Goal: Task Accomplishment & Management: Use online tool/utility

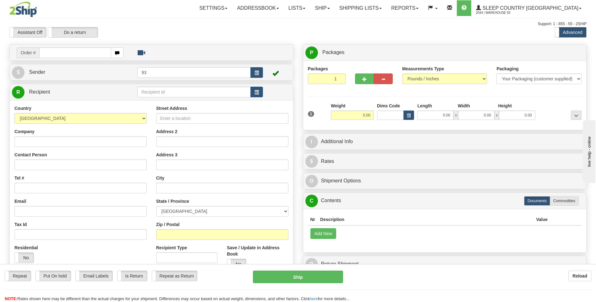
click at [65, 50] on input "text" at bounding box center [75, 52] width 72 height 11
type input "9000I025381"
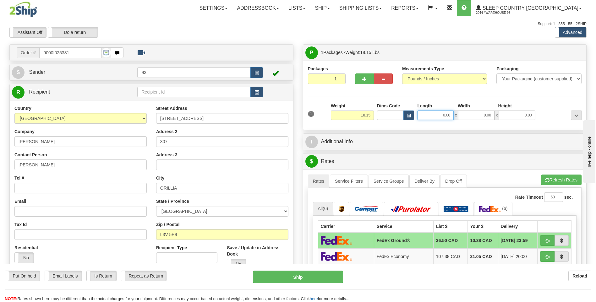
click at [439, 113] on input "0.00" at bounding box center [435, 115] width 36 height 9
type input "20.00"
click at [467, 112] on input "0.00" at bounding box center [476, 115] width 36 height 9
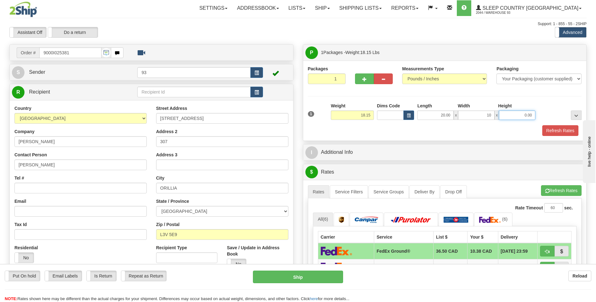
type input "10.00"
click at [520, 117] on input "0.00" at bounding box center [517, 115] width 36 height 9
type input "10.00"
click at [564, 134] on button "Refresh Rates" at bounding box center [560, 130] width 36 height 11
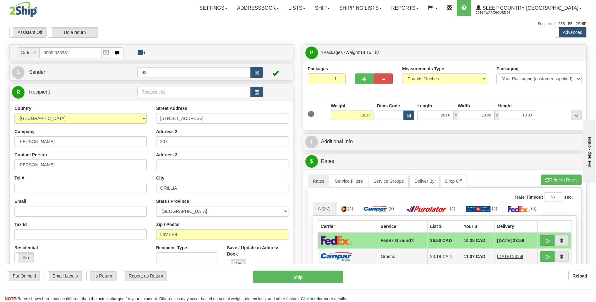
click at [357, 251] on td at bounding box center [348, 256] width 60 height 16
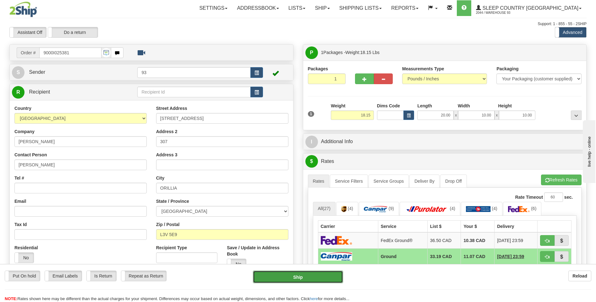
click at [319, 280] on button "Ship" at bounding box center [298, 277] width 90 height 13
type input "1"
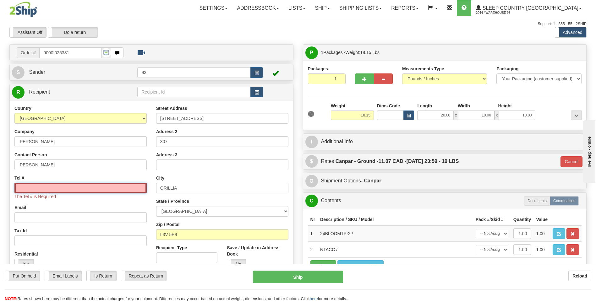
click at [61, 188] on input "Tel #" at bounding box center [80, 188] width 132 height 11
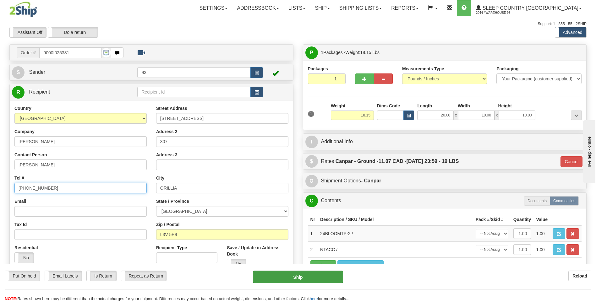
type input "[PHONE_NUMBER]"
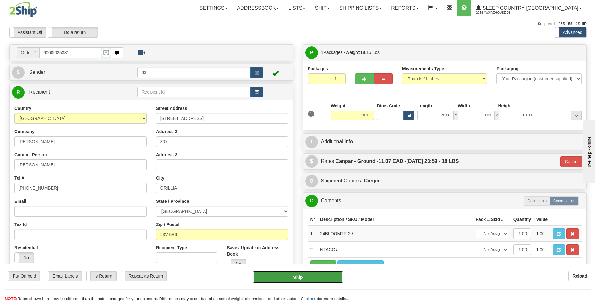
click at [317, 276] on button "Ship" at bounding box center [298, 277] width 90 height 13
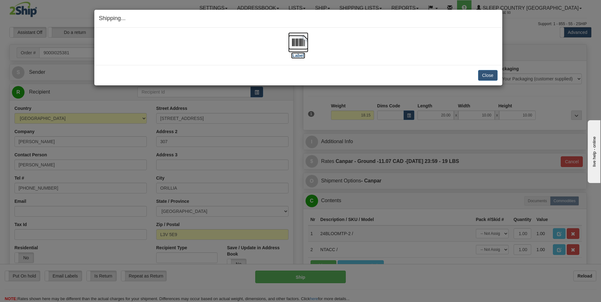
click at [298, 40] on img at bounding box center [298, 42] width 20 height 20
click at [485, 76] on button "Close" at bounding box center [487, 75] width 19 height 11
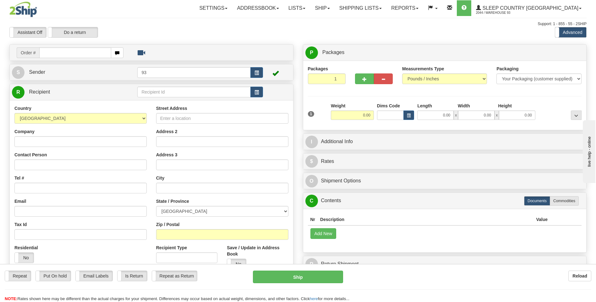
click at [77, 52] on input "text" at bounding box center [75, 52] width 72 height 11
type input "9007I025574"
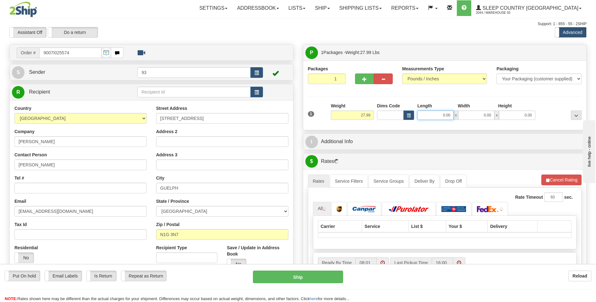
click at [439, 117] on input "0.00" at bounding box center [435, 115] width 36 height 9
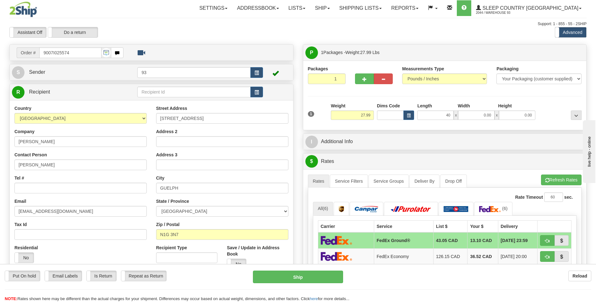
type input "40.00"
click at [479, 120] on div "1 Weight 27.99 Dims Code x x" at bounding box center [444, 114] width 277 height 22
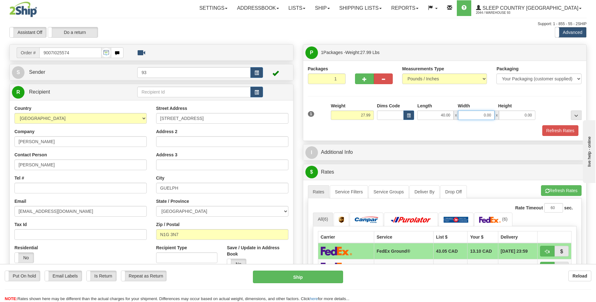
click at [479, 116] on input "0.00" at bounding box center [476, 115] width 36 height 9
type input "16.00"
click at [515, 118] on input "0.00" at bounding box center [517, 115] width 36 height 9
type input "16.00"
click at [558, 133] on button "Refresh Rates" at bounding box center [560, 130] width 36 height 11
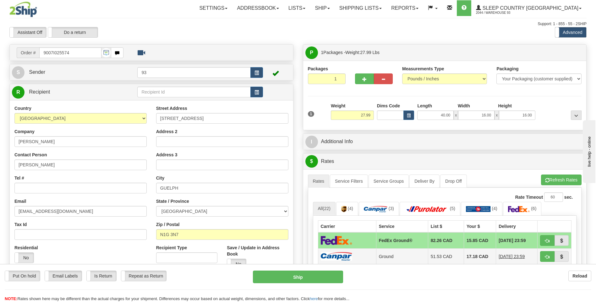
click at [356, 261] on td at bounding box center [347, 256] width 58 height 16
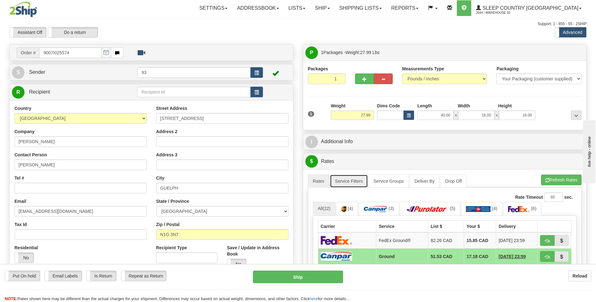
click at [353, 182] on link "Service Filters" at bounding box center [349, 181] width 38 height 13
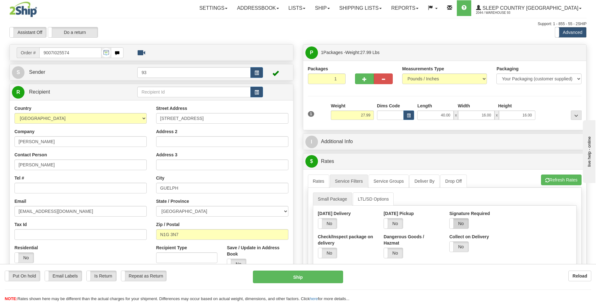
click at [462, 226] on label "No" at bounding box center [459, 224] width 19 height 10
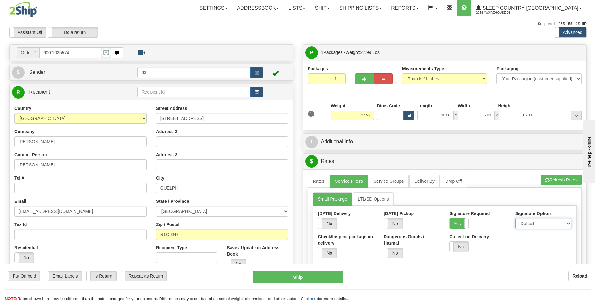
click at [533, 226] on select "Default Adult Direct Indirect No Signature Required" at bounding box center [543, 223] width 56 height 11
select select "1"
click at [515, 218] on select "Default Adult Direct Indirect No Signature Required" at bounding box center [543, 223] width 56 height 11
click at [315, 179] on link "Rates" at bounding box center [319, 181] width 22 height 13
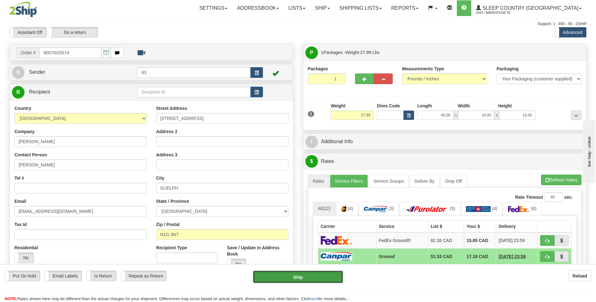
click at [330, 278] on button "Ship" at bounding box center [298, 277] width 90 height 13
type input "1"
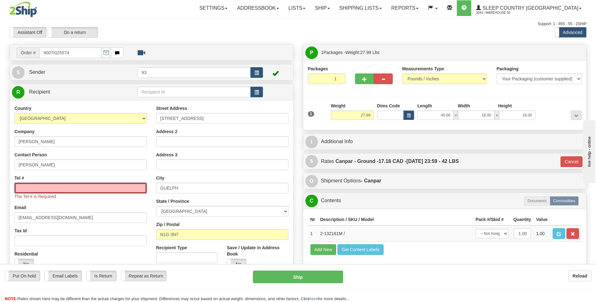
click at [112, 187] on input "Tel #" at bounding box center [80, 188] width 132 height 11
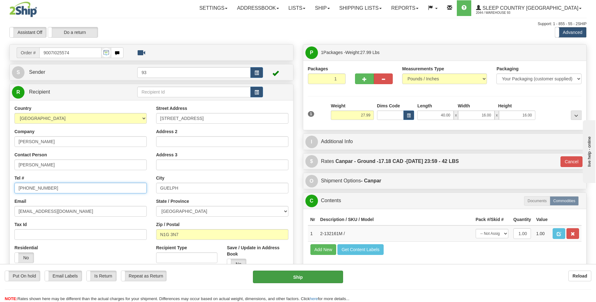
type input "647-785-6478"
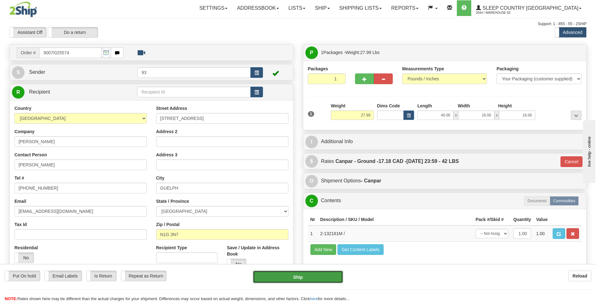
click at [309, 278] on button "Ship" at bounding box center [298, 277] width 90 height 13
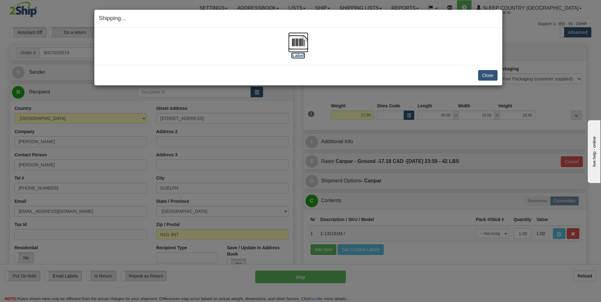
click at [300, 44] on img at bounding box center [298, 42] width 20 height 20
click at [487, 76] on button "Close" at bounding box center [487, 75] width 19 height 11
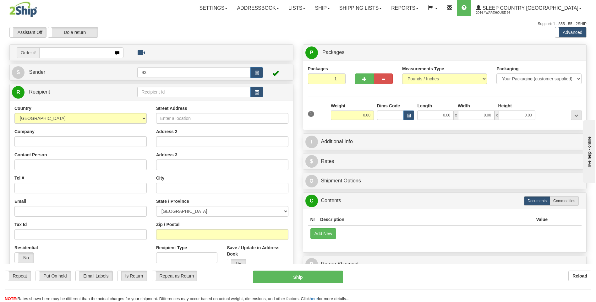
click at [94, 49] on input "text" at bounding box center [75, 52] width 72 height 11
type input "9000I026899"
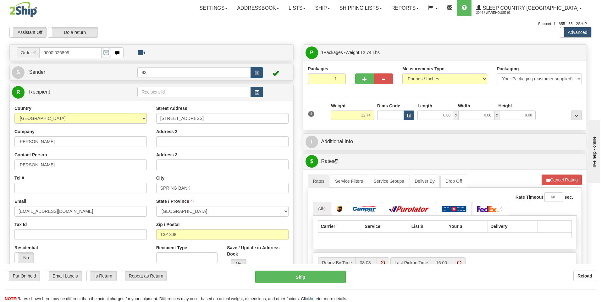
type input "CALGARY"
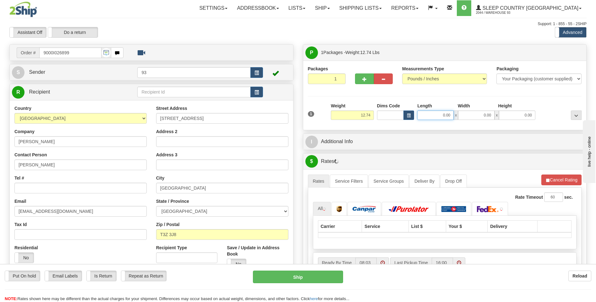
click at [440, 115] on input "0.00" at bounding box center [435, 115] width 36 height 9
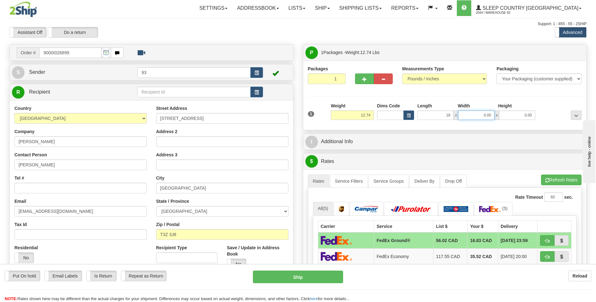
type input "18.00"
click at [475, 115] on input "0.00" at bounding box center [476, 115] width 36 height 9
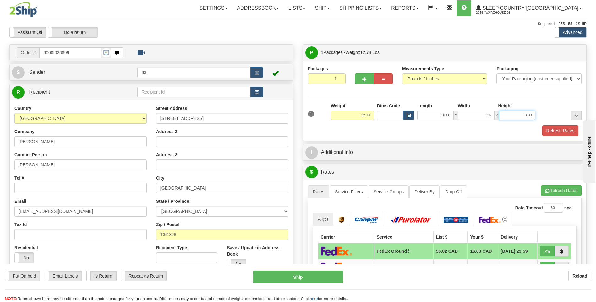
type input "16.00"
click at [529, 114] on input "0.00" at bounding box center [517, 115] width 36 height 9
type input "8.00"
click at [559, 125] on div "Packaging Your Packaging (customer supplied) Envelope (carrier supplied) Pack (…" at bounding box center [456, 125] width 254 height 0
click at [559, 130] on button "Refresh Rates" at bounding box center [560, 130] width 36 height 11
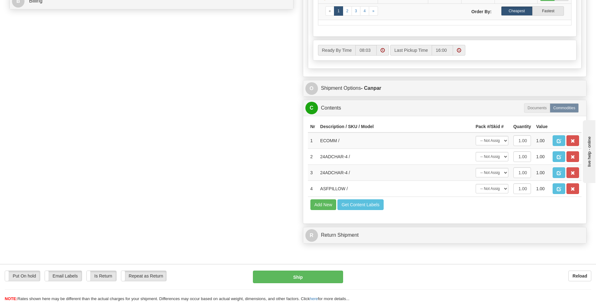
scroll to position [314, 0]
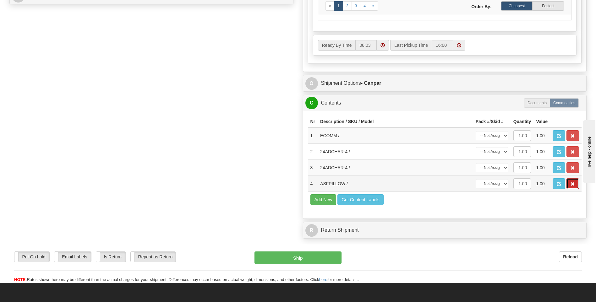
click at [575, 182] on button "button" at bounding box center [572, 183] width 13 height 11
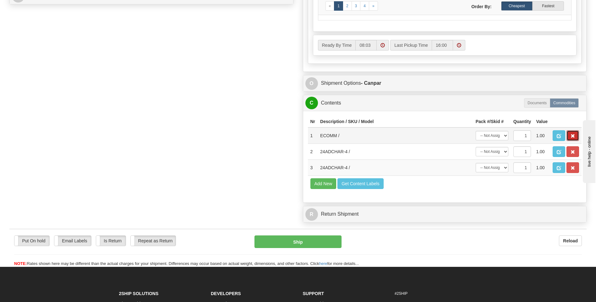
click at [573, 135] on span "button" at bounding box center [572, 136] width 4 height 4
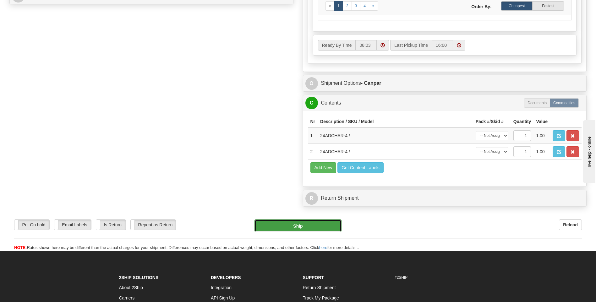
click at [275, 225] on button "Ship" at bounding box center [297, 226] width 87 height 13
type input "1"
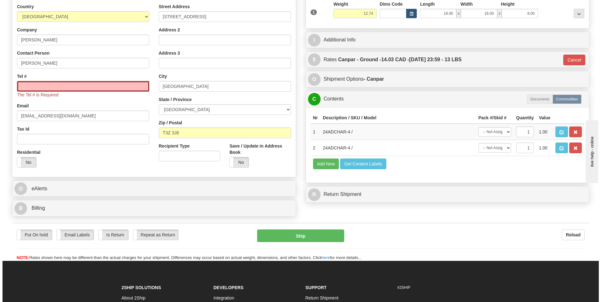
scroll to position [65, 0]
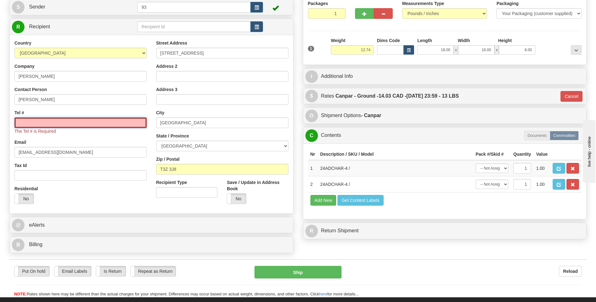
click at [99, 121] on input "Tel #" at bounding box center [80, 122] width 132 height 11
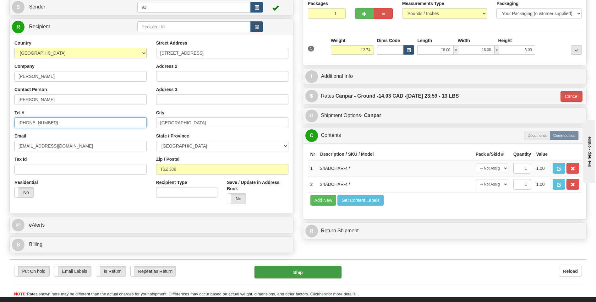
type input "403-998-2995"
click at [306, 273] on button "Ship" at bounding box center [297, 272] width 87 height 13
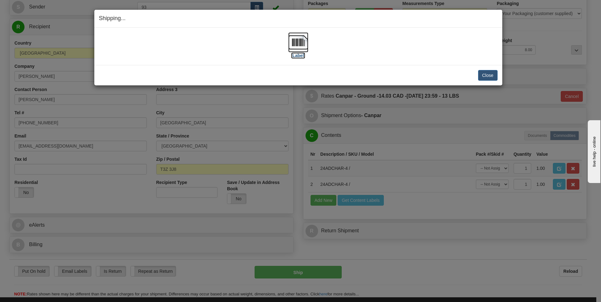
click at [302, 41] on img at bounding box center [298, 42] width 20 height 20
click at [493, 76] on button "Close" at bounding box center [487, 75] width 19 height 11
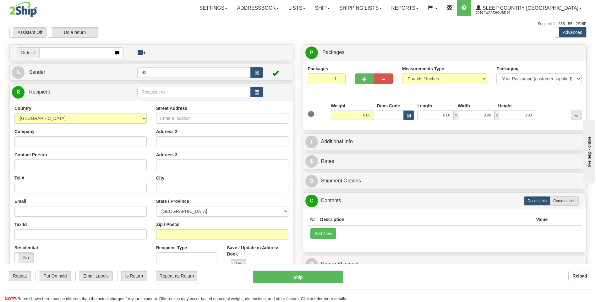
drag, startPoint x: 58, startPoint y: 52, endPoint x: 66, endPoint y: 52, distance: 8.2
click at [58, 52] on input "text" at bounding box center [75, 52] width 72 height 11
type input "9000I027877"
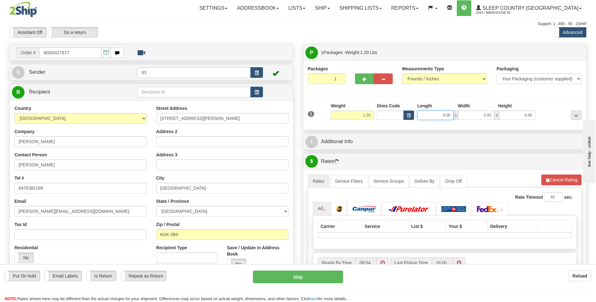
click at [422, 116] on input "0.00" at bounding box center [435, 115] width 36 height 9
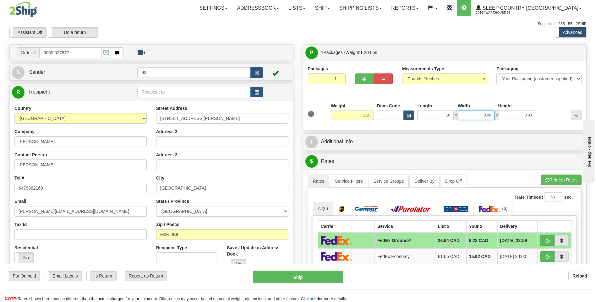
type input "10.00"
click at [479, 114] on input "0.00" at bounding box center [476, 115] width 36 height 9
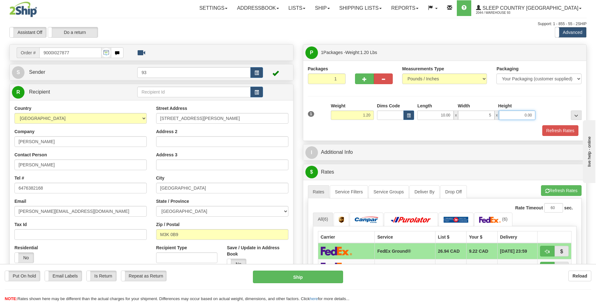
type input "5.00"
click at [519, 115] on input "0.00" at bounding box center [517, 115] width 36 height 9
type input "5.00"
click at [561, 132] on button "Refresh Rates" at bounding box center [560, 130] width 36 height 11
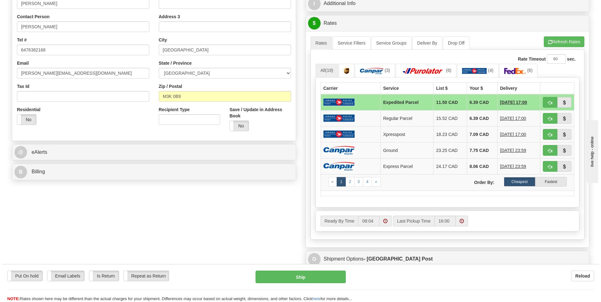
scroll to position [126, 0]
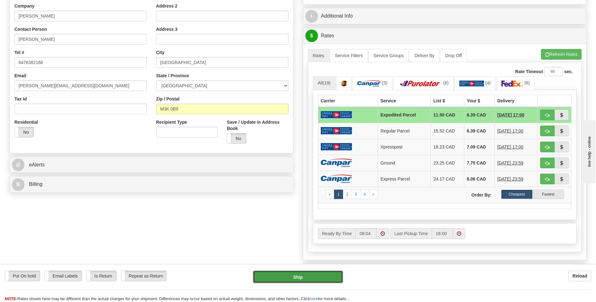
click at [319, 276] on button "Ship" at bounding box center [298, 277] width 90 height 13
type input "DOM.EP"
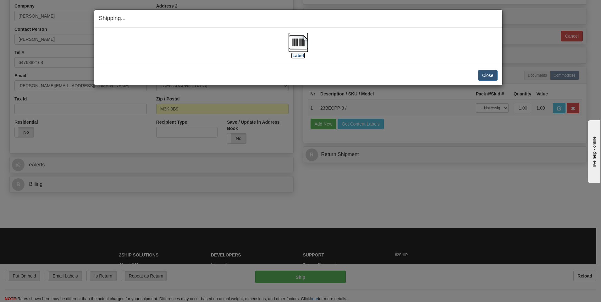
click at [292, 40] on img at bounding box center [298, 42] width 20 height 20
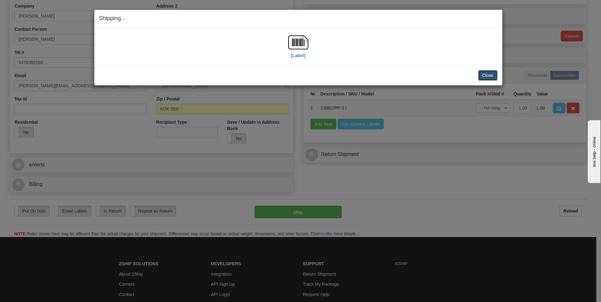
click at [485, 74] on button "Close" at bounding box center [487, 75] width 19 height 11
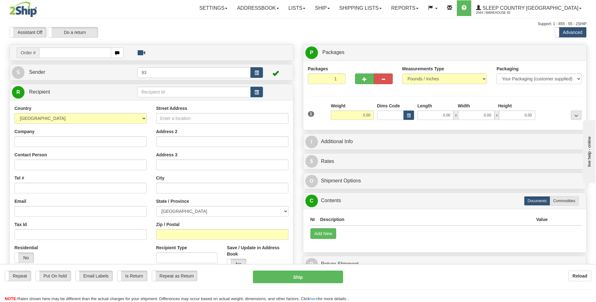
click at [71, 52] on input "text" at bounding box center [75, 52] width 72 height 11
type input "9000I027888"
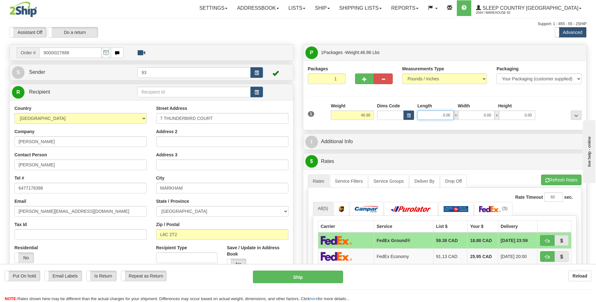
click at [440, 115] on input "0.00" at bounding box center [435, 115] width 36 height 9
type input "40.00"
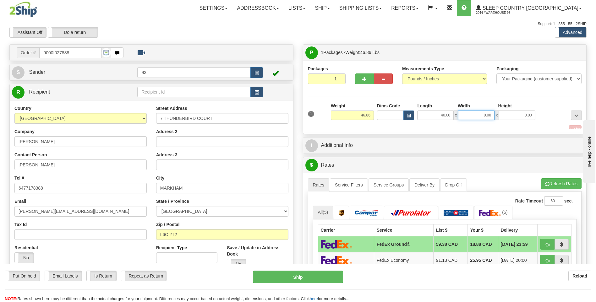
click at [473, 116] on input "0.00" at bounding box center [476, 115] width 36 height 9
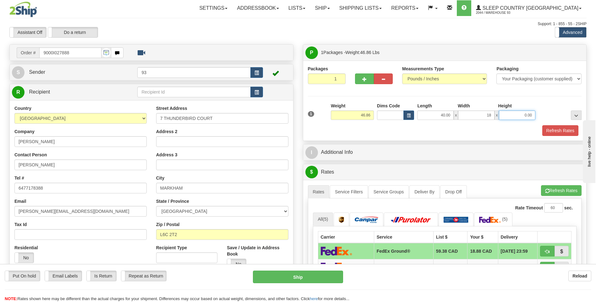
type input "18.00"
click at [509, 114] on input "0.00" at bounding box center [517, 115] width 36 height 9
type input "18.00"
click at [552, 132] on button "Refresh Rates" at bounding box center [560, 130] width 36 height 11
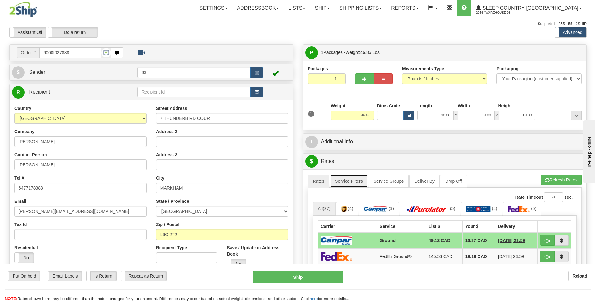
click at [355, 179] on link "Service Filters" at bounding box center [349, 181] width 38 height 13
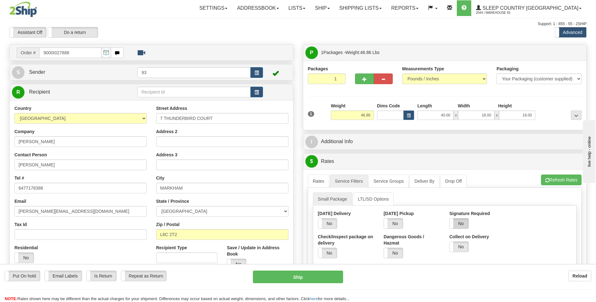
click at [464, 224] on label "No" at bounding box center [459, 224] width 19 height 10
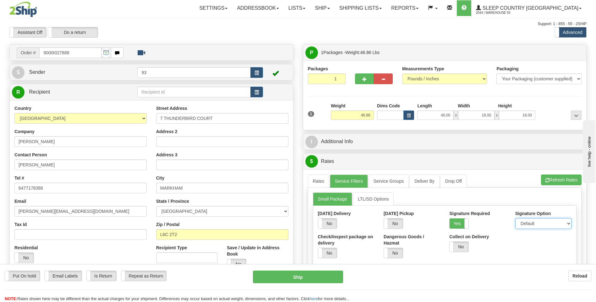
click at [530, 227] on select "Default Adult Direct Indirect No Signature Required" at bounding box center [543, 223] width 56 height 11
select select "1"
click at [515, 218] on select "Default Adult Direct Indirect No Signature Required" at bounding box center [543, 223] width 56 height 11
click at [323, 180] on link "Rates" at bounding box center [319, 181] width 22 height 13
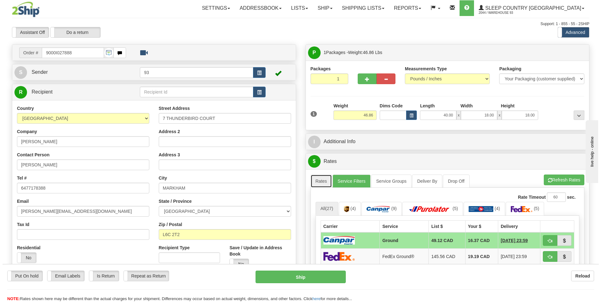
scroll to position [220, 0]
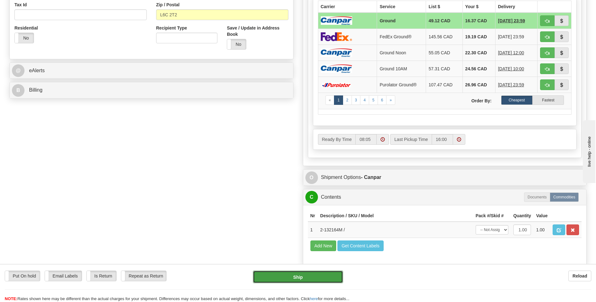
click at [325, 281] on button "Ship" at bounding box center [298, 277] width 90 height 13
type input "1"
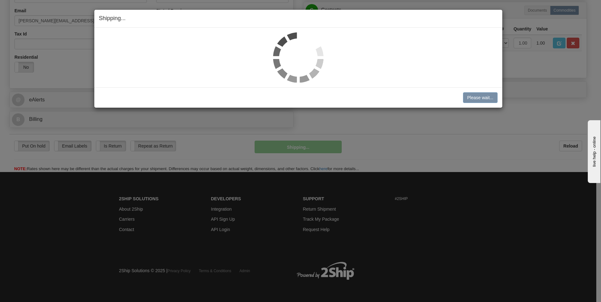
scroll to position [191, 0]
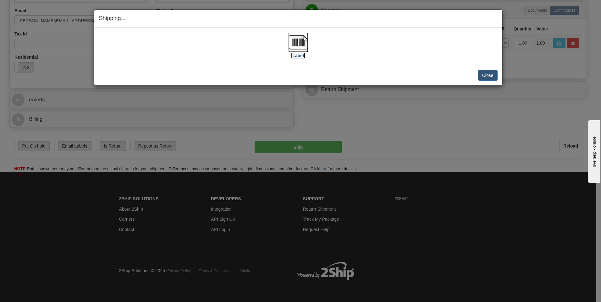
click at [293, 42] on img at bounding box center [298, 42] width 20 height 20
click at [492, 76] on button "Close" at bounding box center [487, 75] width 19 height 11
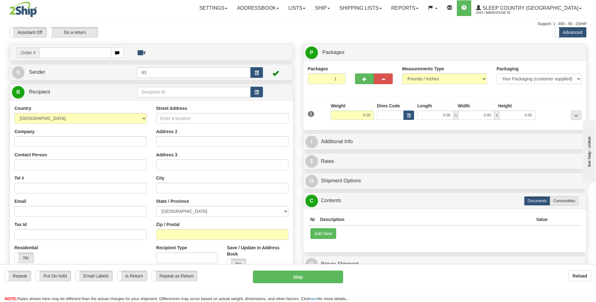
click at [71, 50] on input "text" at bounding box center [75, 52] width 72 height 11
type input "9000I027892"
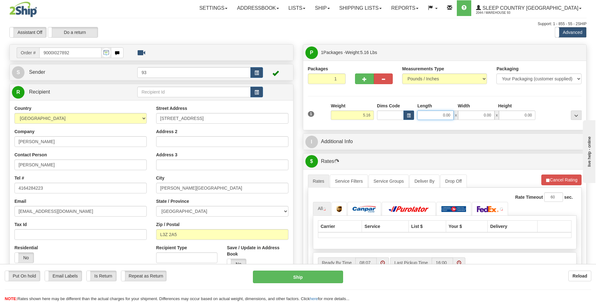
click at [424, 113] on input "0.00" at bounding box center [435, 115] width 36 height 9
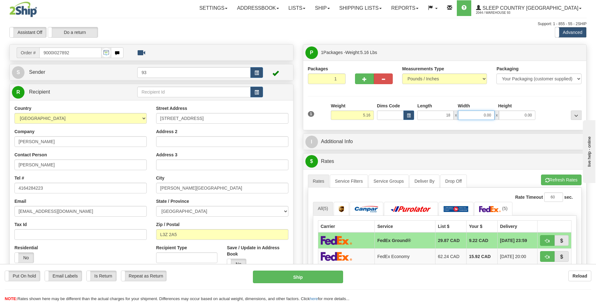
type input "18.00"
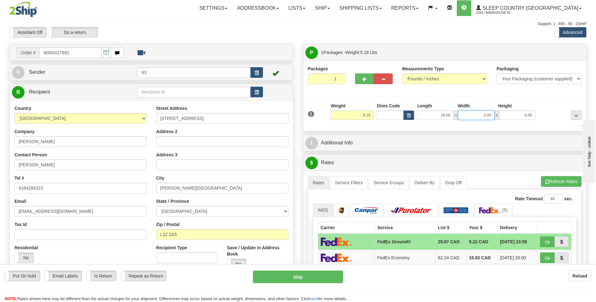
click at [489, 117] on input "0.00" at bounding box center [476, 115] width 36 height 9
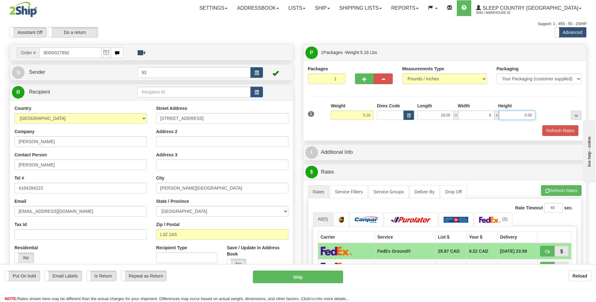
type input "8.00"
click at [519, 113] on input "0.00" at bounding box center [517, 115] width 36 height 9
type input "/"
type input "8.00"
click at [564, 129] on button "Refresh Rates" at bounding box center [560, 130] width 36 height 11
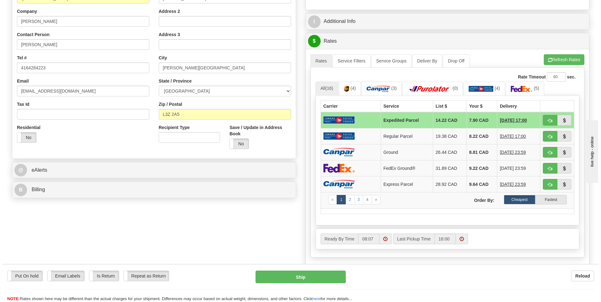
scroll to position [126, 0]
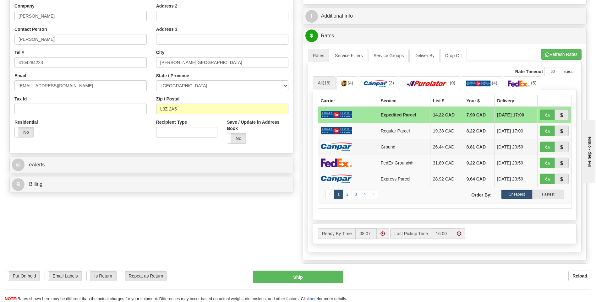
click at [361, 147] on td at bounding box center [348, 147] width 60 height 16
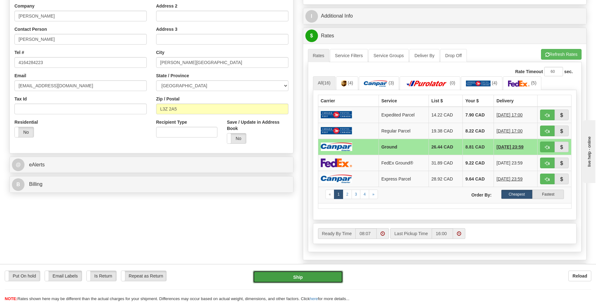
click at [340, 277] on button "Ship" at bounding box center [298, 277] width 90 height 13
type input "1"
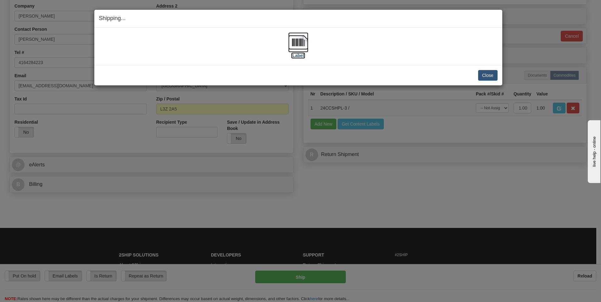
click at [295, 39] on img at bounding box center [298, 42] width 20 height 20
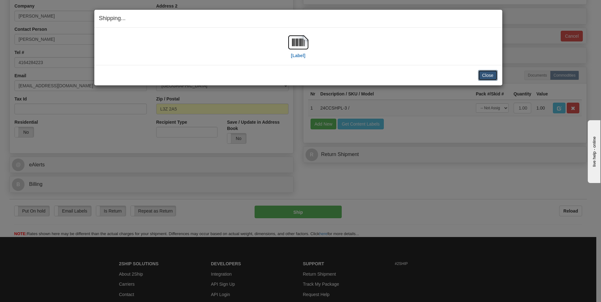
click at [493, 75] on button "Close" at bounding box center [487, 75] width 19 height 11
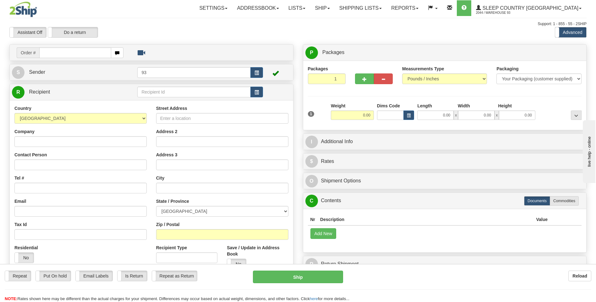
click at [47, 53] on input "text" at bounding box center [75, 52] width 72 height 11
type input "9000I027921"
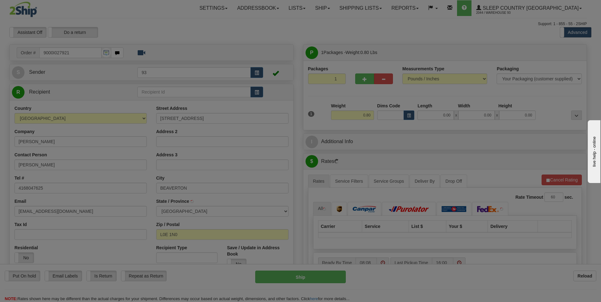
type input "PEFFERLAW"
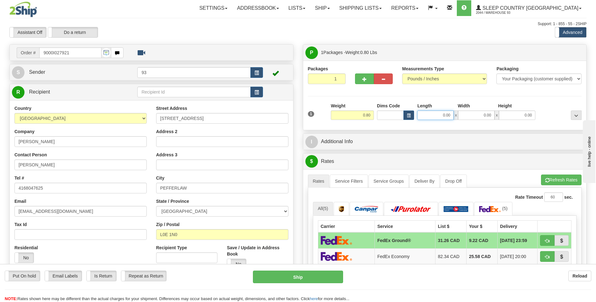
click at [437, 115] on input "0.00" at bounding box center [435, 115] width 36 height 9
type input "10.00"
click at [477, 112] on input "0.00" at bounding box center [476, 115] width 36 height 9
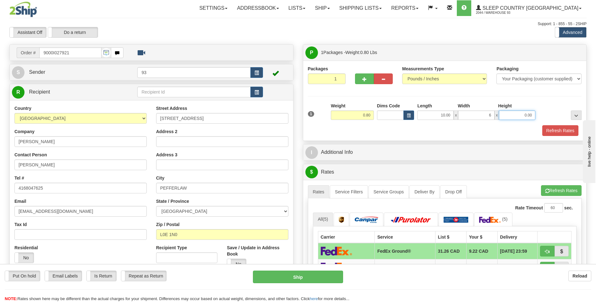
type input "6.00"
click at [515, 117] on input "0.00" at bounding box center [517, 115] width 36 height 9
type input "1.00"
click at [566, 132] on button "Refresh Rates" at bounding box center [560, 130] width 36 height 11
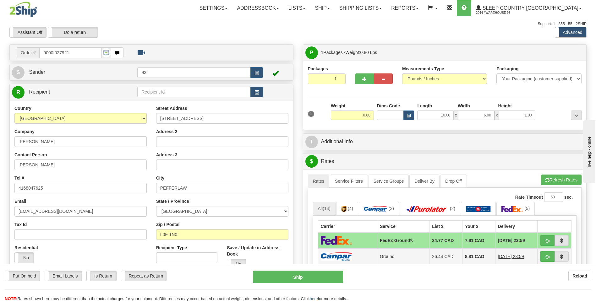
click at [330, 258] on img at bounding box center [336, 256] width 31 height 8
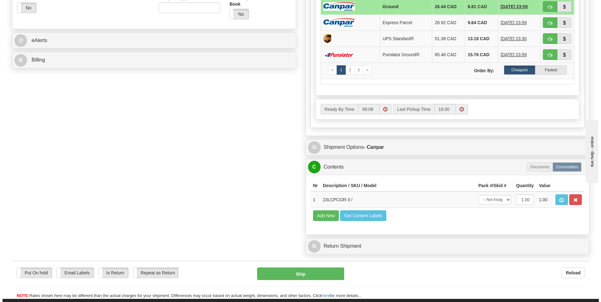
scroll to position [251, 0]
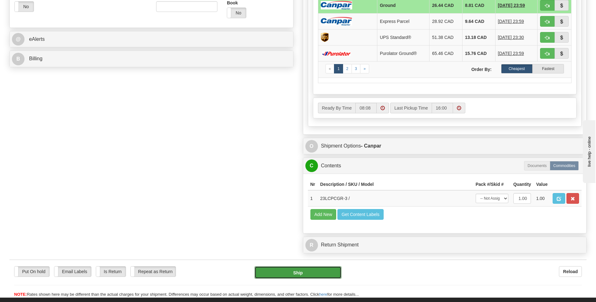
click at [322, 270] on button "Ship" at bounding box center [297, 272] width 87 height 13
type input "1"
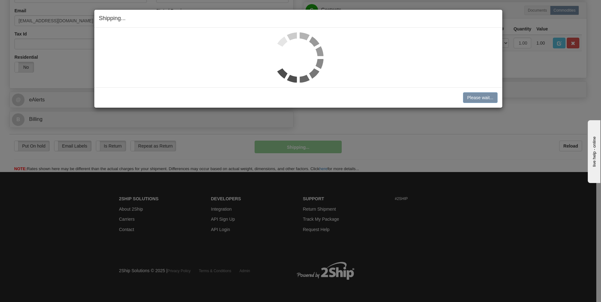
scroll to position [191, 0]
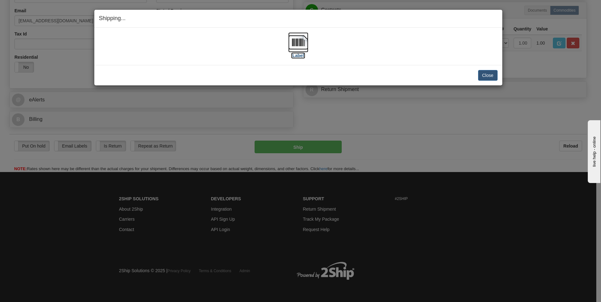
click at [300, 46] on img at bounding box center [298, 42] width 20 height 20
click at [483, 75] on button "Close" at bounding box center [487, 75] width 19 height 11
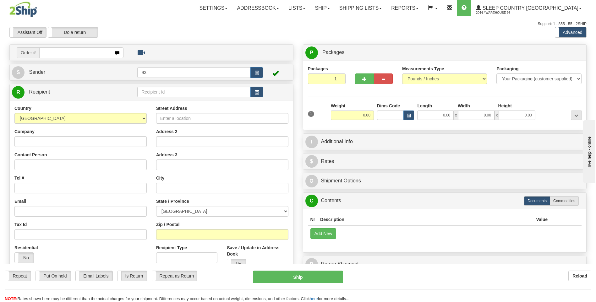
click at [76, 52] on input "text" at bounding box center [75, 52] width 72 height 11
type input "9000I02936"
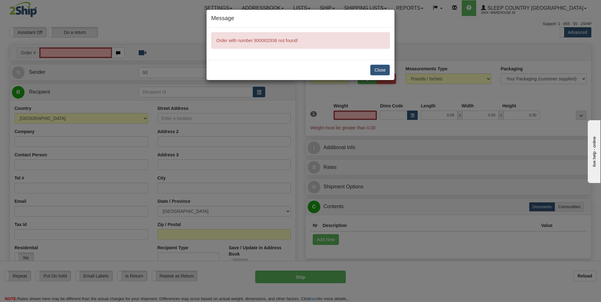
type input "0.00"
click at [374, 71] on button "Close" at bounding box center [379, 70] width 19 height 11
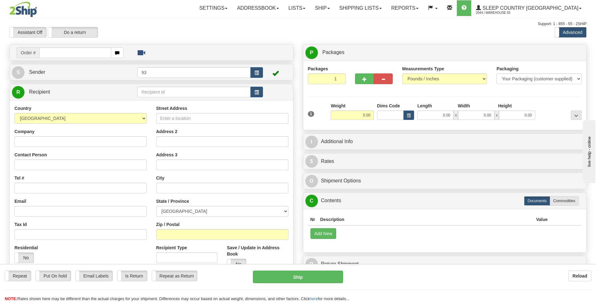
click at [71, 55] on input "text" at bounding box center [75, 52] width 72 height 11
type input "9000I27936"
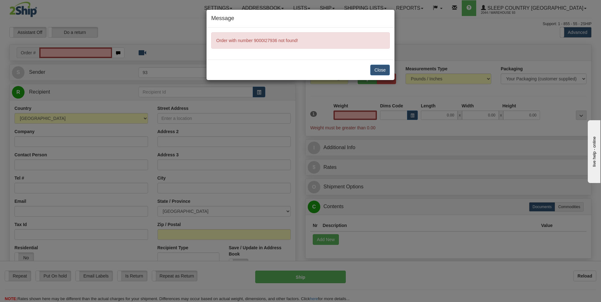
type input "0.00"
click at [378, 70] on button "Close" at bounding box center [379, 70] width 19 height 11
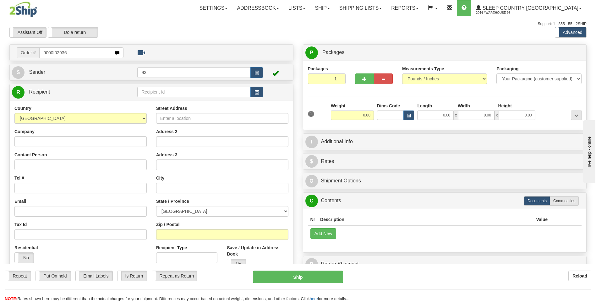
type input "9000I02936"
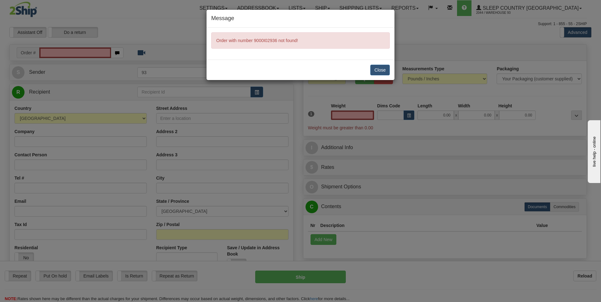
type input "0.00"
click at [380, 67] on button "Close" at bounding box center [379, 70] width 19 height 11
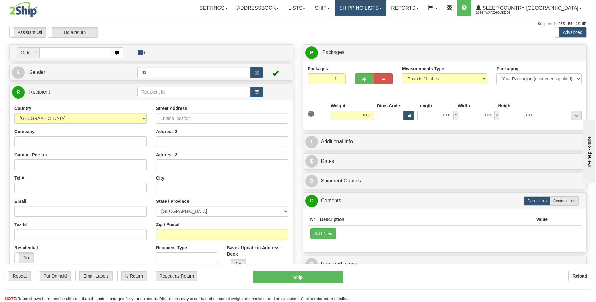
click at [368, 6] on link "Shipping lists" at bounding box center [361, 8] width 52 height 16
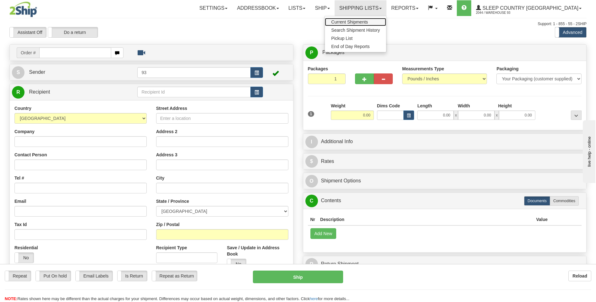
click at [367, 20] on span "Current Shipments" at bounding box center [349, 21] width 37 height 5
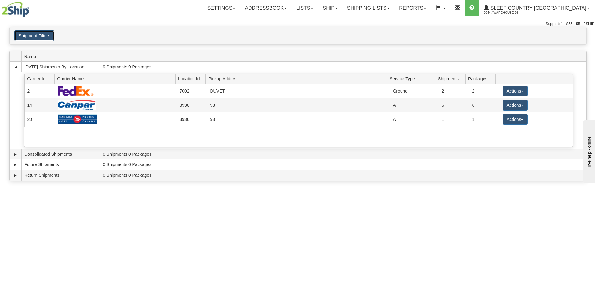
click at [47, 34] on button "Shipment Filters" at bounding box center [34, 35] width 40 height 11
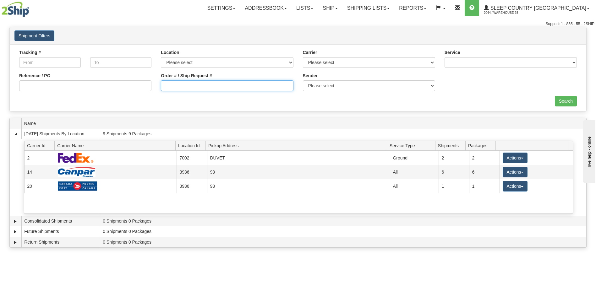
click at [200, 85] on input "Order # / Ship Request #" at bounding box center [227, 85] width 132 height 11
type input "9000I027936"
click at [574, 100] on input "Search" at bounding box center [566, 101] width 22 height 11
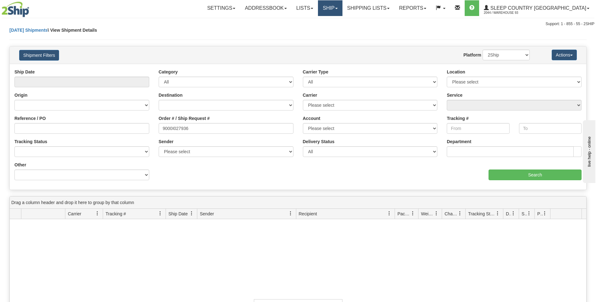
click at [342, 8] on link "Ship" at bounding box center [330, 8] width 24 height 16
click at [315, 22] on span "Ship Screen" at bounding box center [304, 21] width 24 height 5
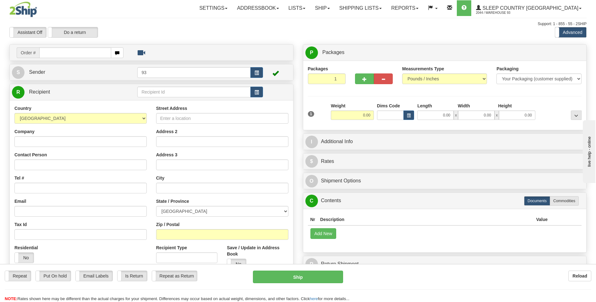
click at [84, 54] on input "text" at bounding box center [75, 52] width 72 height 11
type input "9000I027949"
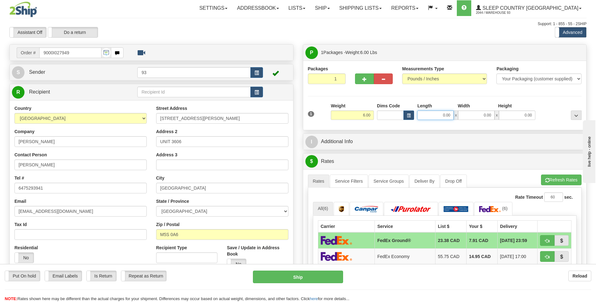
click at [432, 114] on input "0.00" at bounding box center [435, 115] width 36 height 9
type input "12.00"
click at [483, 115] on input "0.00" at bounding box center [476, 115] width 36 height 9
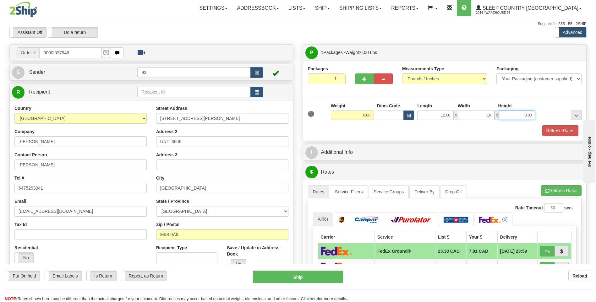
type input "10.00"
click at [523, 115] on input "0.00" at bounding box center [517, 115] width 36 height 9
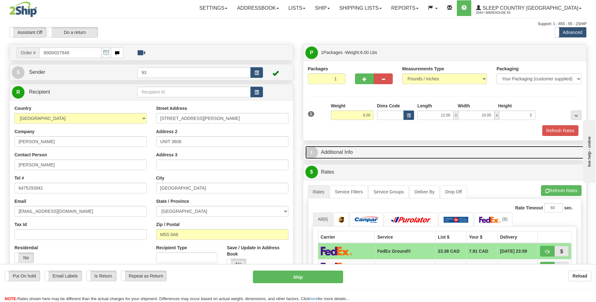
type input "5.00"
click at [525, 149] on link "I Additional Info" at bounding box center [444, 152] width 279 height 13
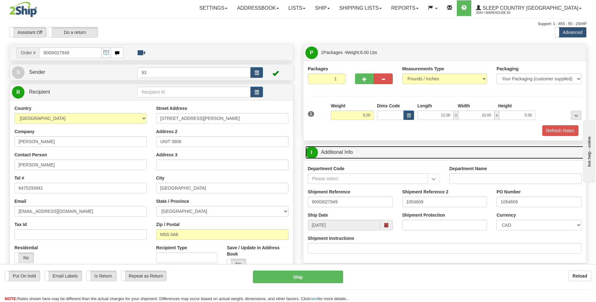
click at [310, 150] on span "I" at bounding box center [311, 152] width 13 height 13
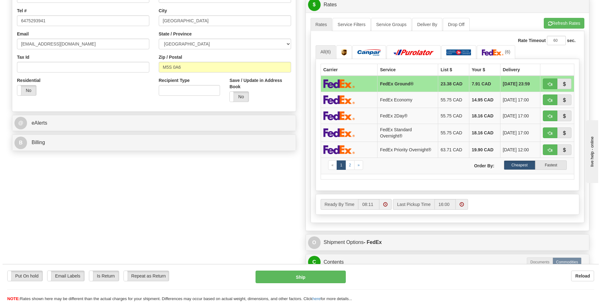
scroll to position [94, 0]
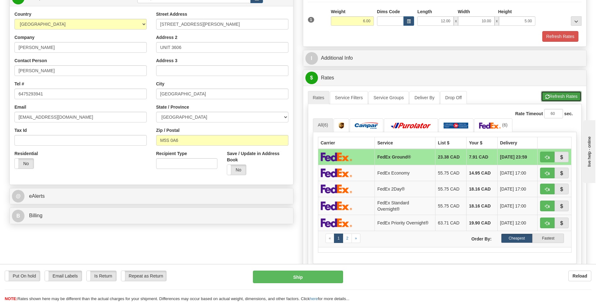
click at [565, 96] on button "Refresh Rates" at bounding box center [561, 96] width 41 height 11
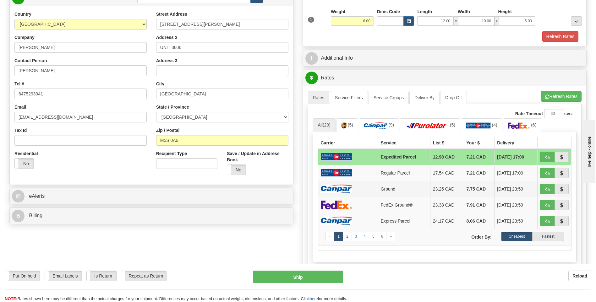
click at [344, 185] on img at bounding box center [336, 189] width 31 height 8
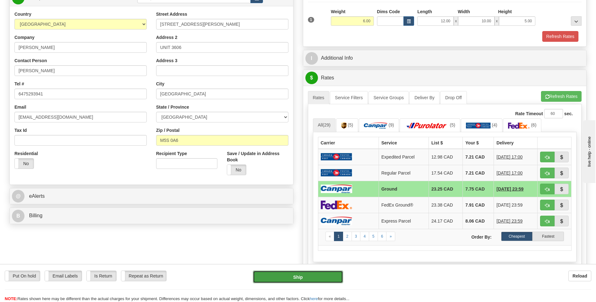
click at [319, 282] on button "Ship" at bounding box center [298, 277] width 90 height 13
type input "1"
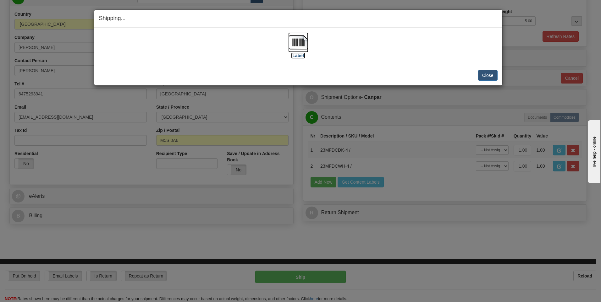
click at [299, 41] on img at bounding box center [298, 42] width 20 height 20
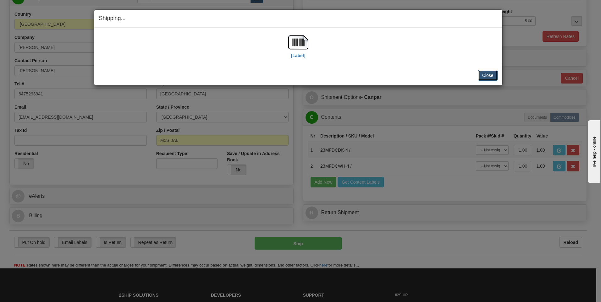
click at [490, 76] on button "Close" at bounding box center [487, 75] width 19 height 11
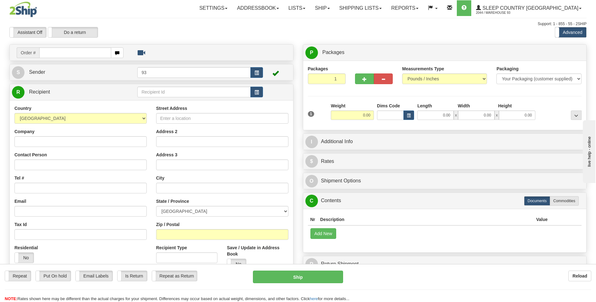
click at [59, 51] on input "text" at bounding box center [75, 52] width 72 height 11
type input "9000I027954"
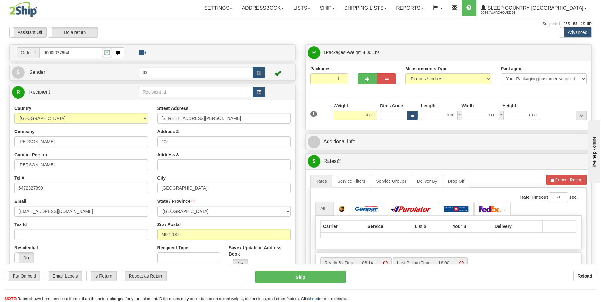
type input "ETOBICOKE"
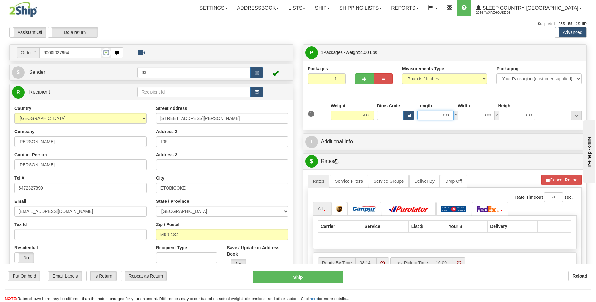
click at [432, 115] on input "0.00" at bounding box center [435, 115] width 36 height 9
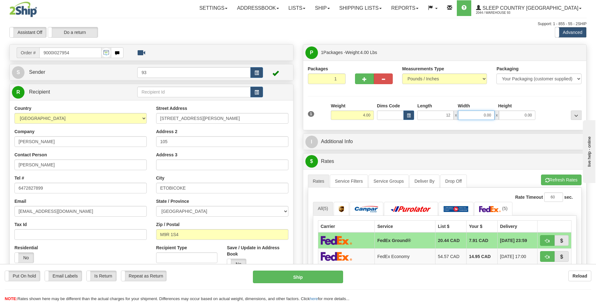
type input "12.00"
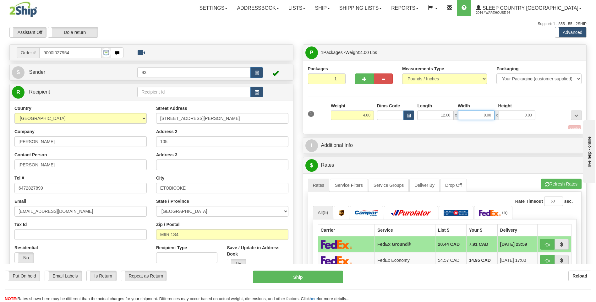
click at [473, 115] on input "0.00" at bounding box center [476, 115] width 36 height 9
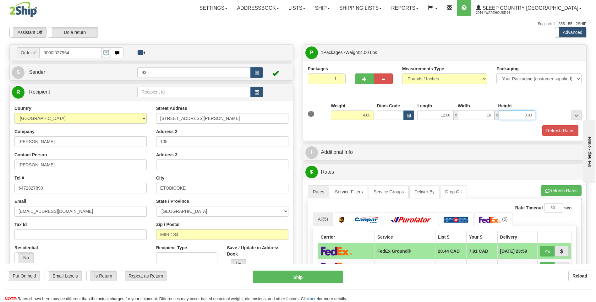
type input "10.00"
click at [515, 113] on input "0.00" at bounding box center [517, 115] width 36 height 9
type input "2.00"
click at [555, 128] on button "Refresh Rates" at bounding box center [560, 130] width 36 height 11
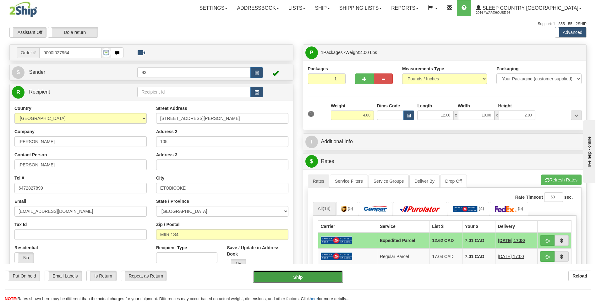
click at [335, 278] on button "Ship" at bounding box center [298, 277] width 90 height 13
type input "DOM.EP"
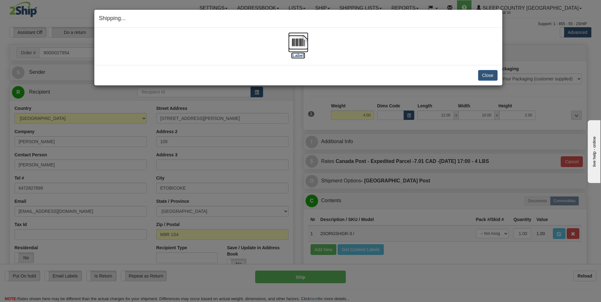
click at [299, 45] on img at bounding box center [298, 42] width 20 height 20
click at [487, 78] on button "Close" at bounding box center [487, 75] width 19 height 11
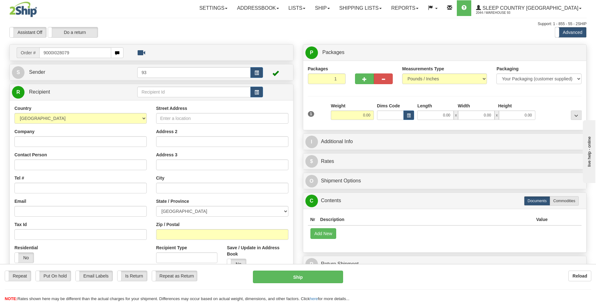
type input "9000I028079"
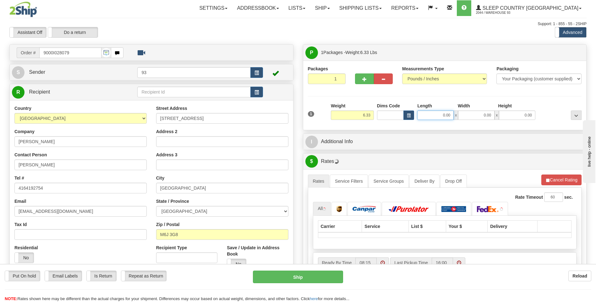
click at [422, 116] on input "0.00" at bounding box center [435, 115] width 36 height 9
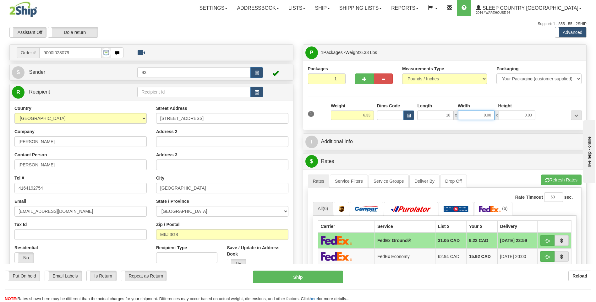
type input "18.00"
click at [482, 116] on input "0.00" at bounding box center [476, 115] width 36 height 9
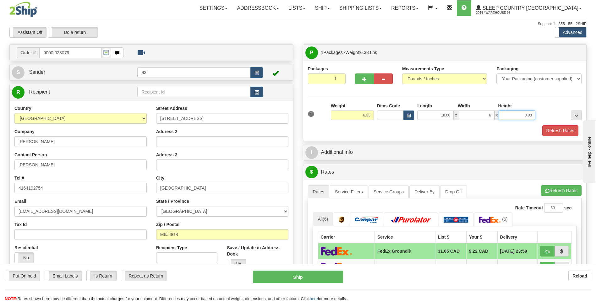
type input "6.00"
click at [521, 115] on input "0.00" at bounding box center [517, 115] width 36 height 9
type input "6.00"
click at [567, 132] on button "Refresh Rates" at bounding box center [560, 130] width 36 height 11
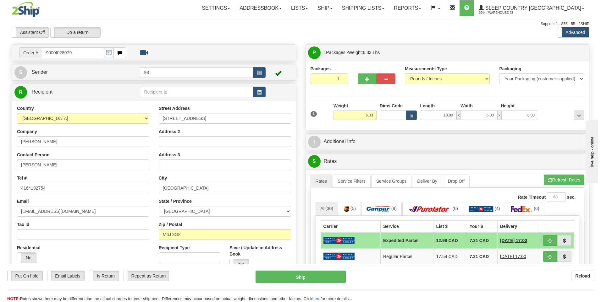
scroll to position [126, 0]
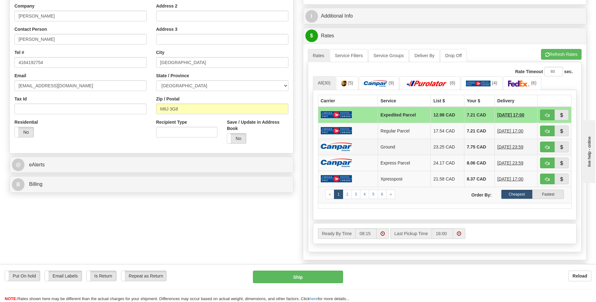
click at [369, 143] on td at bounding box center [348, 147] width 60 height 16
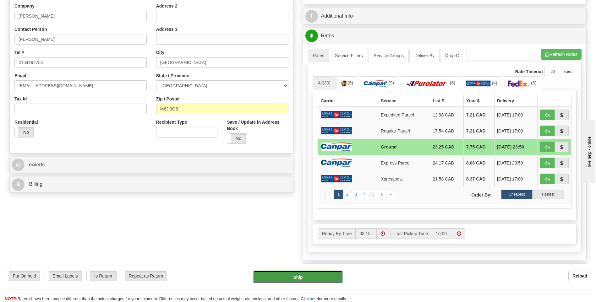
click at [315, 276] on button "Ship" at bounding box center [298, 277] width 90 height 13
type input "1"
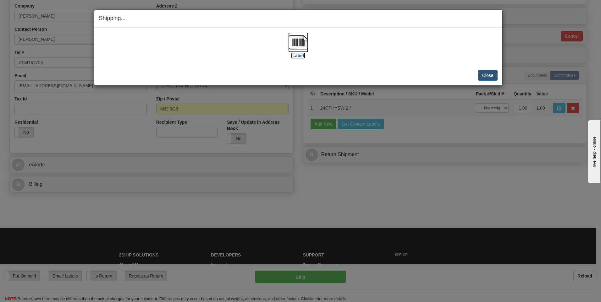
click at [297, 42] on img at bounding box center [298, 42] width 20 height 20
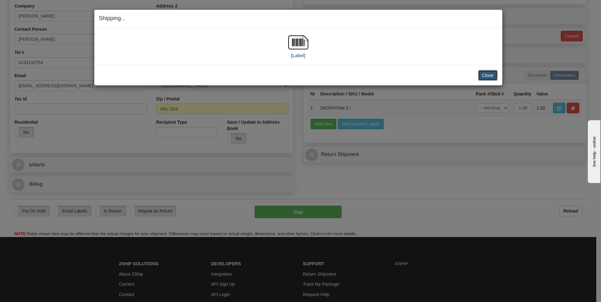
click at [488, 77] on button "Close" at bounding box center [487, 75] width 19 height 11
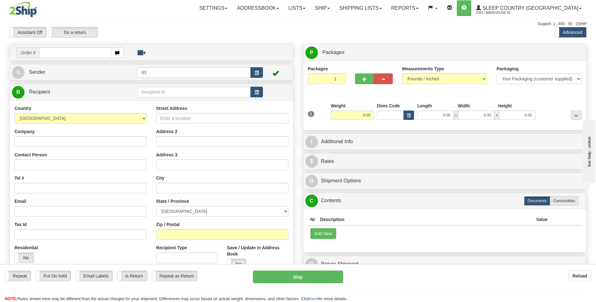
click at [72, 52] on input "text" at bounding box center [75, 52] width 72 height 11
type input "9000I028164"
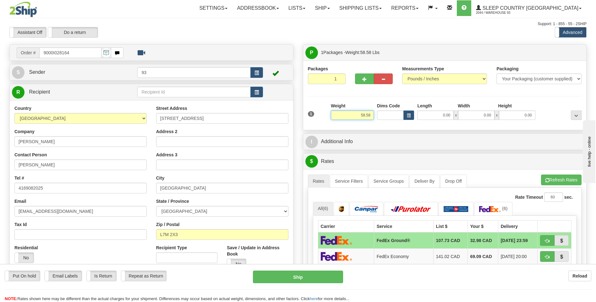
click at [374, 116] on input "58.58" at bounding box center [352, 115] width 43 height 9
type input "5"
type input "26.00"
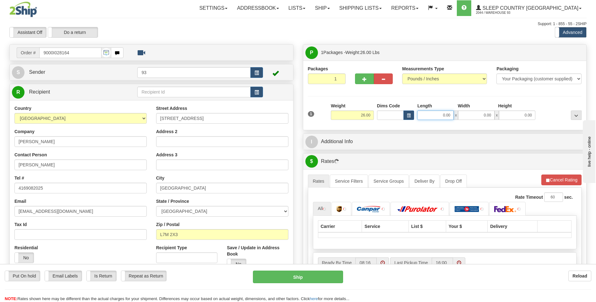
click at [430, 115] on input "0.00" at bounding box center [435, 115] width 36 height 9
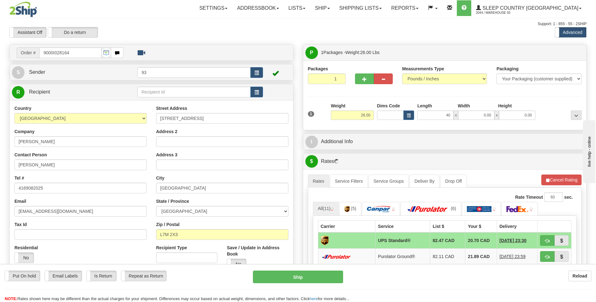
type input "40.00"
click at [476, 109] on div "Width" at bounding box center [476, 107] width 41 height 8
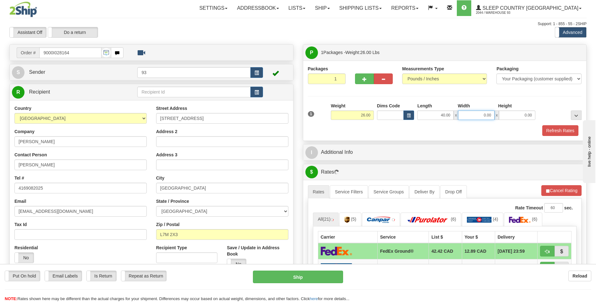
click at [483, 118] on input "0.00" at bounding box center [476, 115] width 36 height 9
type input "16.00"
click at [502, 114] on input "0.00" at bounding box center [517, 115] width 36 height 9
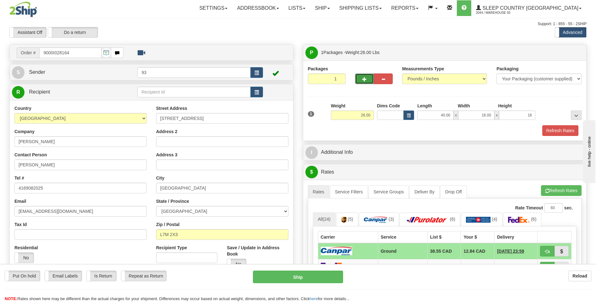
type input "16.00"
click at [368, 81] on button "button" at bounding box center [364, 79] width 19 height 11
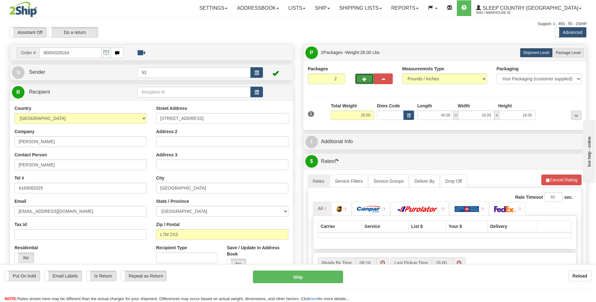
click at [368, 81] on button "button" at bounding box center [364, 79] width 19 height 11
type input "3"
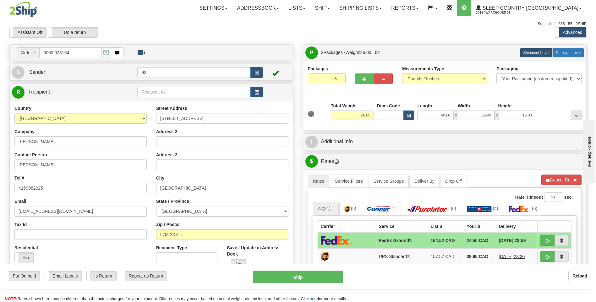
click at [561, 51] on span "Package Level" at bounding box center [568, 53] width 25 height 4
radio input "true"
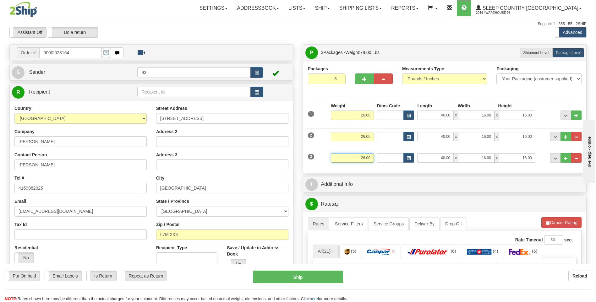
click at [373, 157] on input "26.00" at bounding box center [352, 157] width 43 height 9
type input "2"
type input "3.00"
click at [454, 159] on span "x" at bounding box center [456, 157] width 4 height 9
click at [452, 156] on input "40.00" at bounding box center [435, 157] width 36 height 9
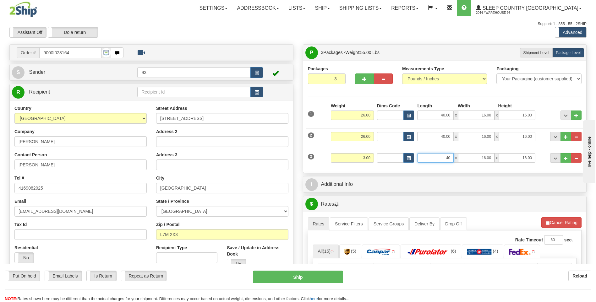
type input "4"
type input "0.00"
click at [372, 158] on input "3.00" at bounding box center [352, 157] width 43 height 9
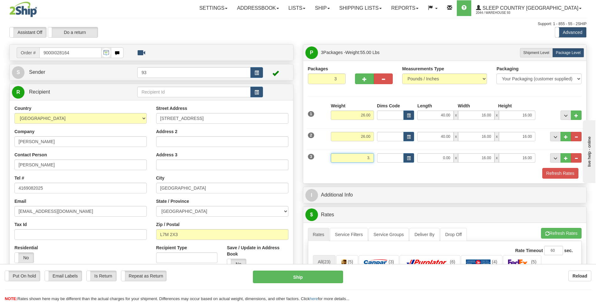
type input "3"
type input "5.00"
click at [442, 153] on input "0.00" at bounding box center [435, 157] width 36 height 9
type input "10.00"
click at [491, 158] on input "16.00" at bounding box center [476, 157] width 36 height 9
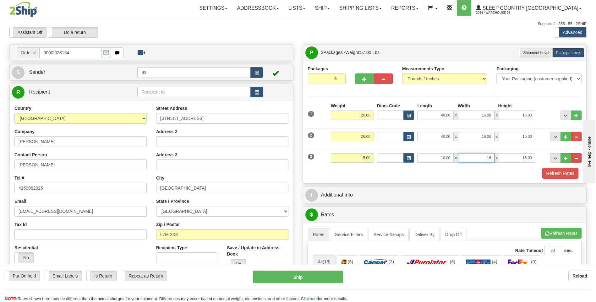
type input "1"
type input "10.00"
click at [532, 159] on input "16.00" at bounding box center [517, 157] width 36 height 9
type input "1"
type input "5.00"
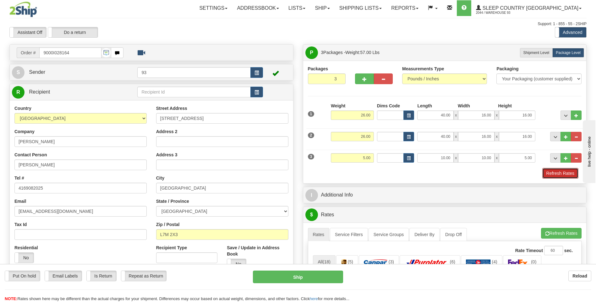
click at [564, 173] on button "Refresh Rates" at bounding box center [560, 173] width 36 height 11
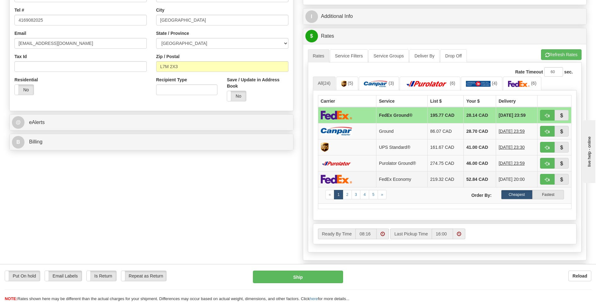
scroll to position [188, 0]
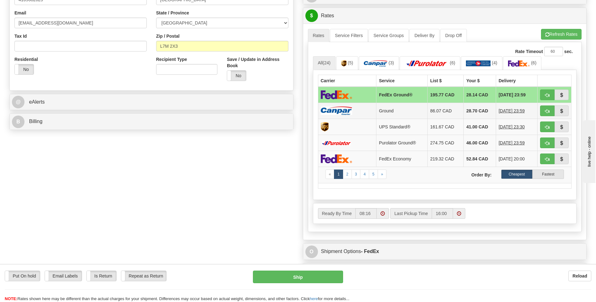
click at [355, 112] on td at bounding box center [347, 111] width 58 height 16
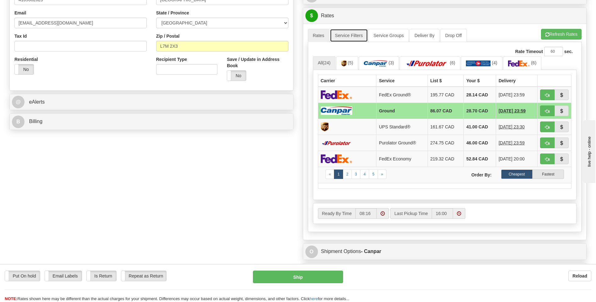
click at [346, 36] on link "Service Filters" at bounding box center [349, 35] width 38 height 13
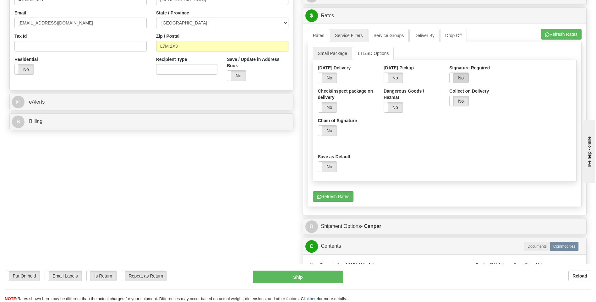
click at [465, 76] on label "No" at bounding box center [459, 78] width 19 height 10
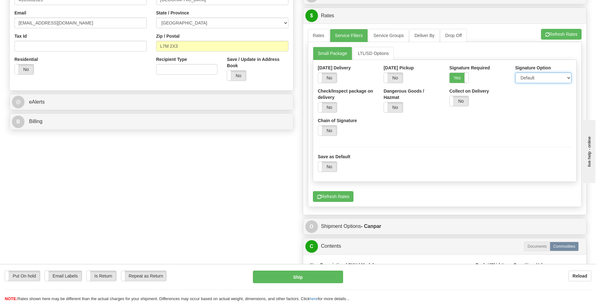
click at [531, 76] on select "Default Adult Direct Indirect No Signature Required" at bounding box center [543, 78] width 56 height 11
select select "1"
click at [515, 73] on select "Default Adult Direct Indirect No Signature Required" at bounding box center [543, 78] width 56 height 11
click at [315, 33] on link "Rates" at bounding box center [319, 35] width 22 height 13
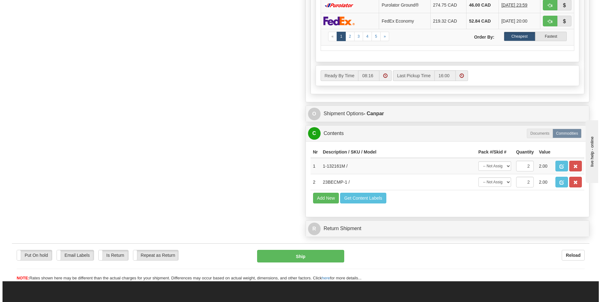
scroll to position [346, 0]
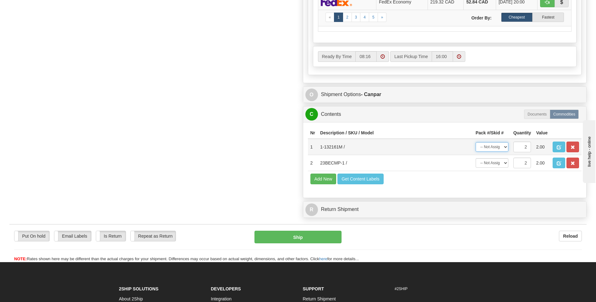
click at [505, 147] on select "-- Not Assigned -- Package 1 Package 2 Package 3 Split" at bounding box center [492, 146] width 33 height 9
select select "SPLIT"
click at [476, 142] on select "-- Not Assigned -- Package 1 Package 2 Package 3 Split" at bounding box center [492, 146] width 33 height 9
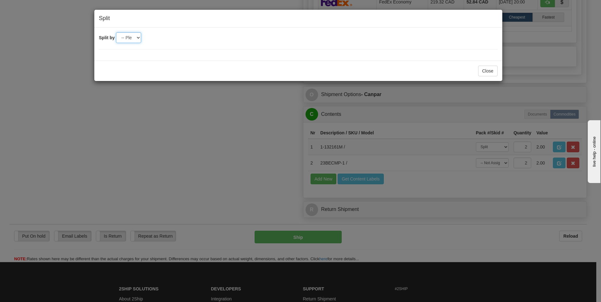
click at [136, 38] on select "-- Please select -- 2 3" at bounding box center [128, 37] width 25 height 11
select select "2"
click at [116, 32] on select "-- Please select -- 2 3" at bounding box center [128, 37] width 25 height 11
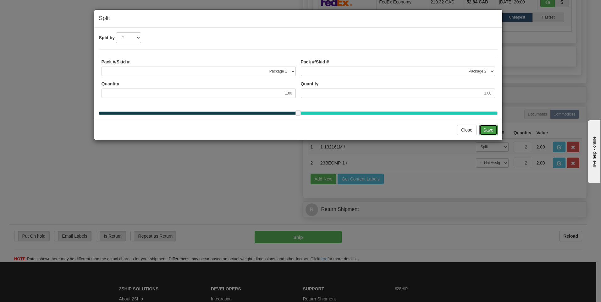
click at [489, 133] on button "Save" at bounding box center [488, 130] width 18 height 11
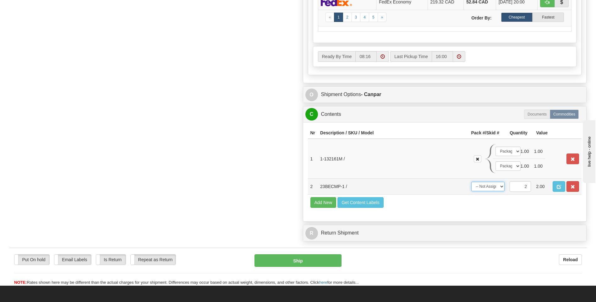
click at [490, 187] on select "-- Not Assigned -- Package 1 Package 2 Package 3 Split" at bounding box center [488, 186] width 34 height 9
select select "2"
click at [471, 182] on select "-- Not Assigned -- Package 1 Package 2 Package 3 Split" at bounding box center [488, 186] width 34 height 9
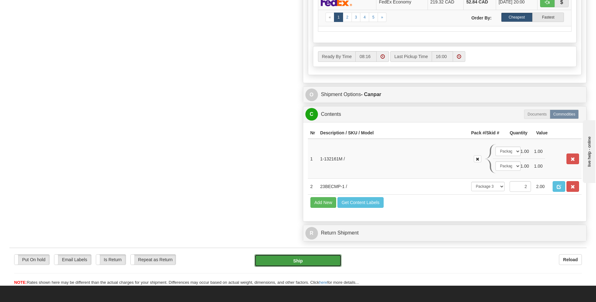
click at [322, 258] on button "Ship" at bounding box center [297, 260] width 87 height 13
type input "1"
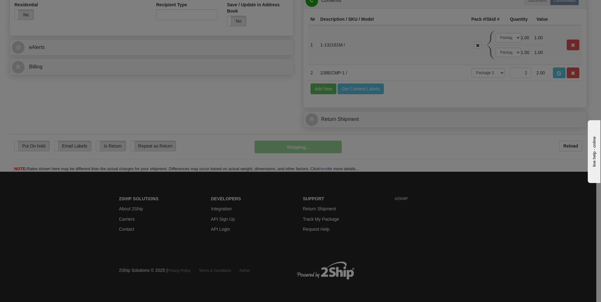
scroll to position [243, 0]
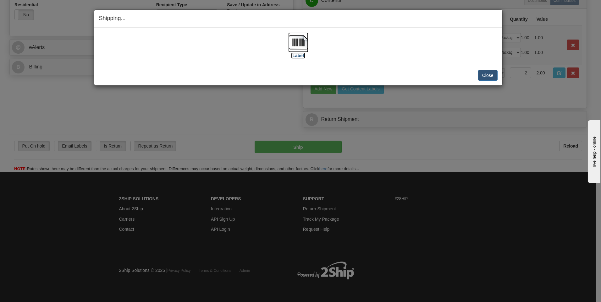
click at [301, 45] on img at bounding box center [298, 42] width 20 height 20
click at [486, 74] on button "Close" at bounding box center [487, 75] width 19 height 11
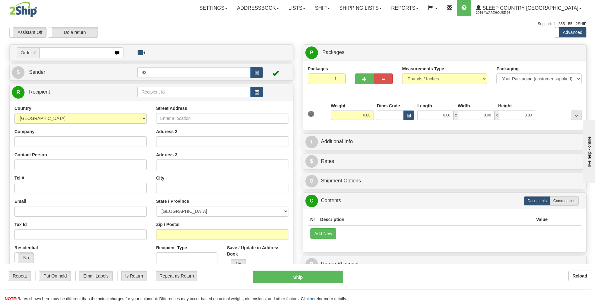
click at [63, 51] on input "text" at bounding box center [75, 52] width 72 height 11
type input "9000I028339"
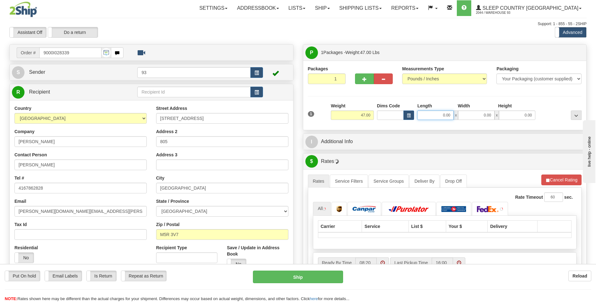
click at [431, 115] on input "0.00" at bounding box center [435, 115] width 36 height 9
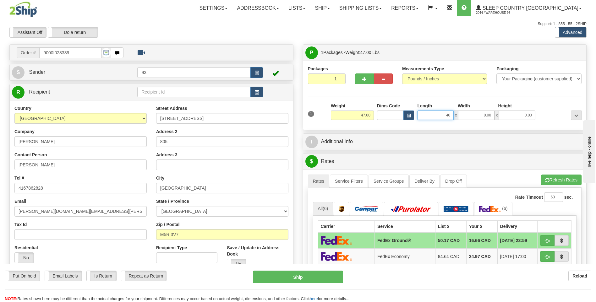
type input "4"
type input "50.00"
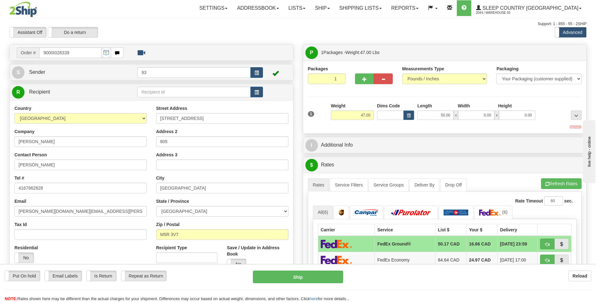
click at [484, 121] on div "1 Weight 47.00 Dims Code x x" at bounding box center [444, 114] width 277 height 22
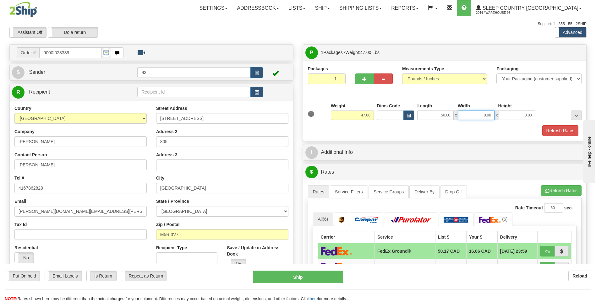
click at [482, 116] on input "0.00" at bounding box center [476, 115] width 36 height 9
type input "16.00"
click at [514, 115] on input "0.00" at bounding box center [517, 115] width 36 height 9
type input "16.00"
click at [559, 128] on button "Refresh Rates" at bounding box center [560, 130] width 36 height 11
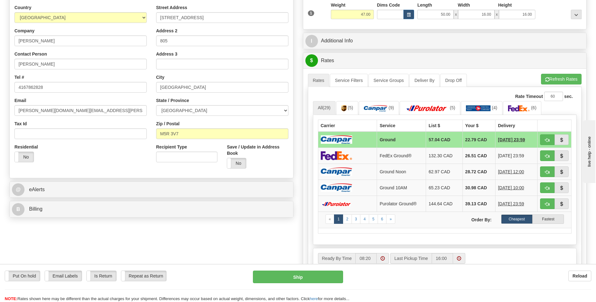
scroll to position [63, 0]
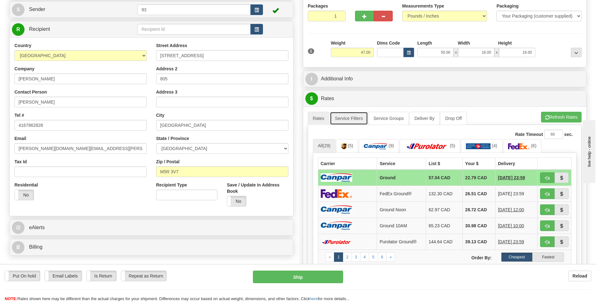
click at [343, 115] on link "Service Filters" at bounding box center [349, 118] width 38 height 13
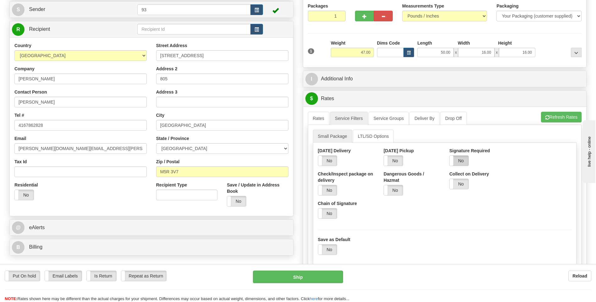
click at [456, 163] on label "No" at bounding box center [459, 161] width 19 height 10
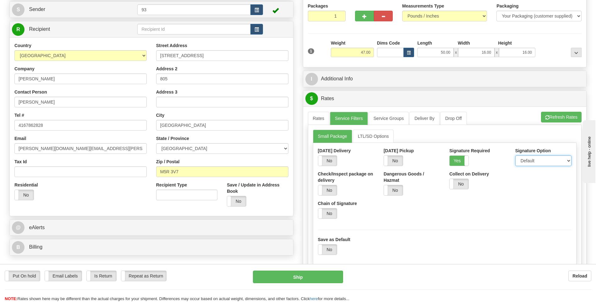
click at [546, 164] on select "Default Adult Direct Indirect No Signature Required" at bounding box center [543, 160] width 56 height 11
select select "1"
click at [515, 155] on select "Default Adult Direct Indirect No Signature Required" at bounding box center [543, 160] width 56 height 11
click at [319, 118] on link "Rates" at bounding box center [319, 118] width 22 height 13
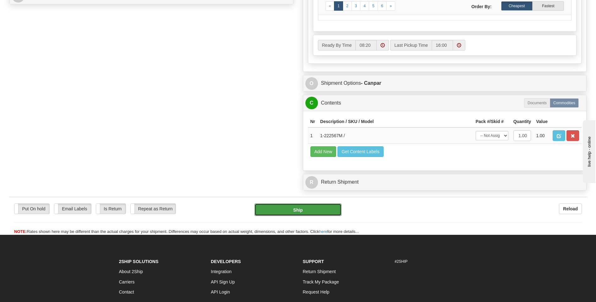
click at [319, 206] on button "Ship" at bounding box center [297, 210] width 87 height 13
type input "1"
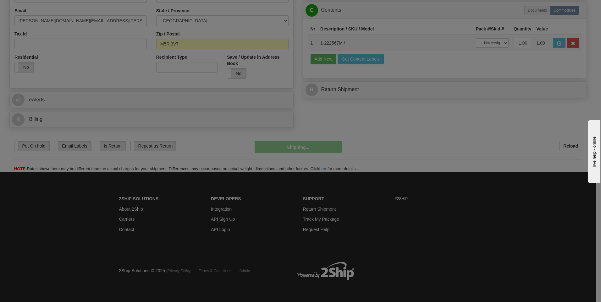
scroll to position [191, 0]
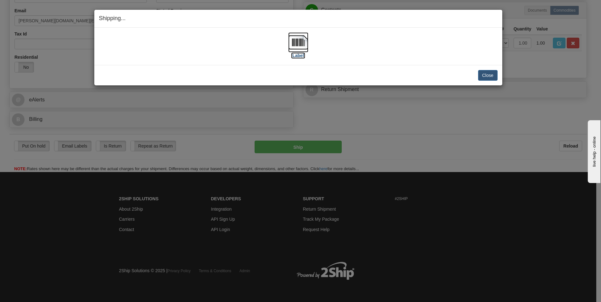
click at [298, 42] on img at bounding box center [298, 42] width 20 height 20
click at [483, 73] on button "Close" at bounding box center [487, 75] width 19 height 11
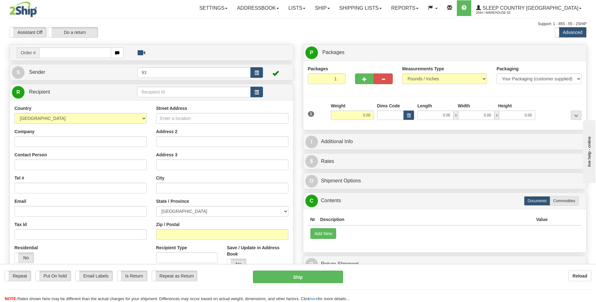
click at [66, 52] on input "text" at bounding box center [75, 52] width 72 height 11
type input "9007I028356"
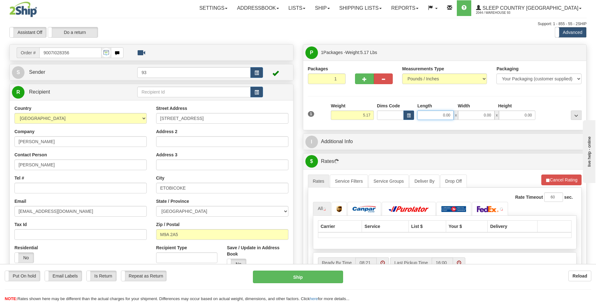
click at [438, 116] on input "0.00" at bounding box center [435, 115] width 36 height 9
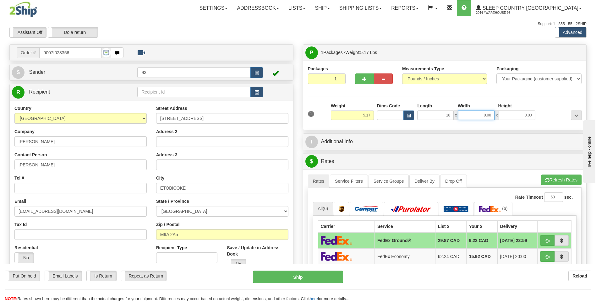
type input "18.00"
click at [487, 117] on input "0.00" at bounding box center [476, 115] width 36 height 9
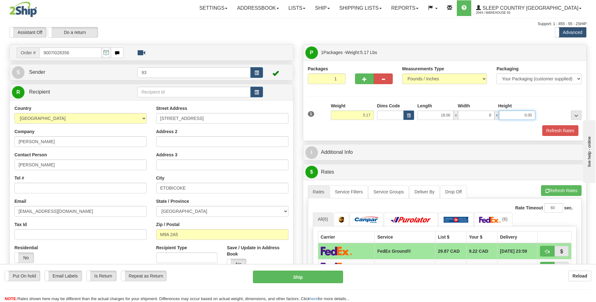
type input "8.00"
click at [519, 118] on input "0.00" at bounding box center [517, 115] width 36 height 9
type input "8.00"
click at [551, 128] on button "Refresh Rates" at bounding box center [560, 130] width 36 height 11
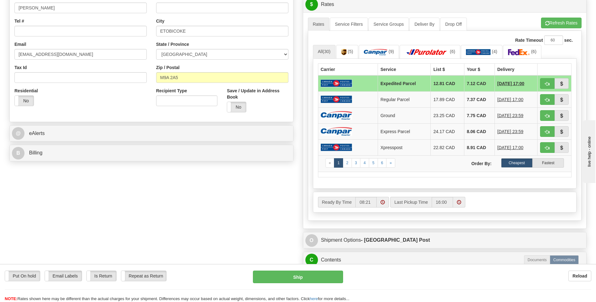
scroll to position [283, 0]
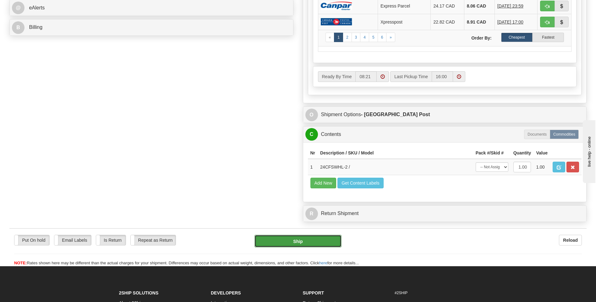
click at [324, 242] on button "Ship" at bounding box center [297, 241] width 87 height 13
type input "DOM.EP"
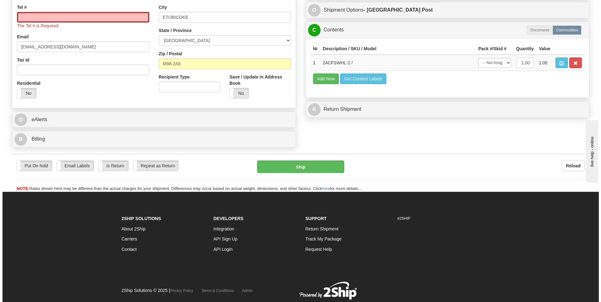
scroll to position [97, 0]
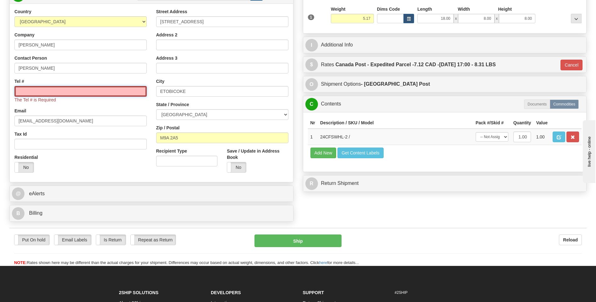
click at [103, 89] on input "Tel #" at bounding box center [80, 91] width 132 height 11
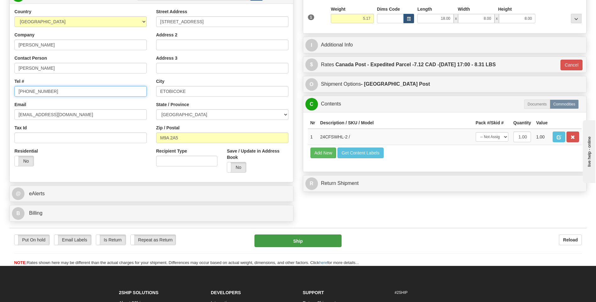
type input "416-802-1993"
click at [319, 240] on button "Ship" at bounding box center [297, 241] width 87 height 13
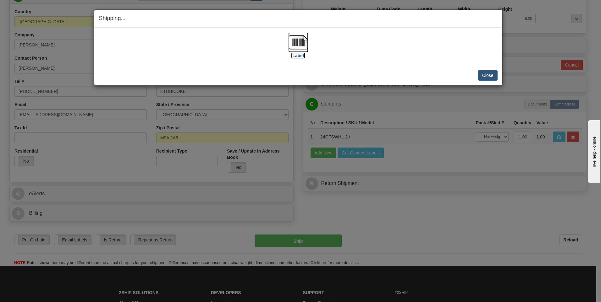
click at [300, 40] on img at bounding box center [298, 42] width 20 height 20
click at [488, 74] on button "Close" at bounding box center [487, 75] width 19 height 11
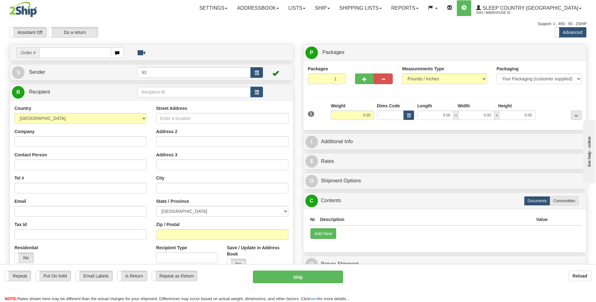
click at [57, 54] on input "text" at bounding box center [75, 52] width 72 height 11
type input "9000I28514"
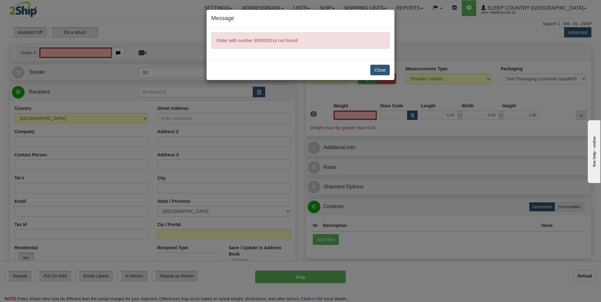
type input "0.00"
click at [373, 72] on button "Close" at bounding box center [379, 70] width 19 height 11
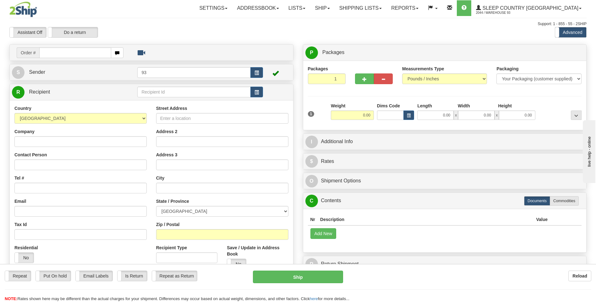
click at [52, 53] on input "text" at bounding box center [75, 52] width 72 height 11
type input "9000I028514"
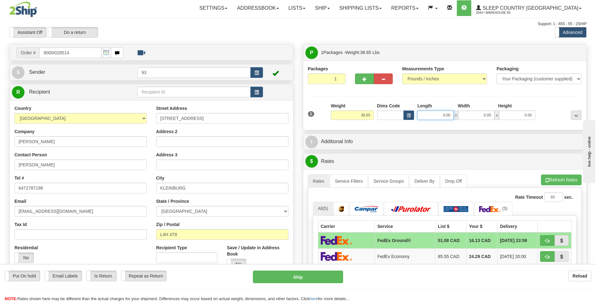
click at [433, 114] on input "0.00" at bounding box center [435, 115] width 36 height 9
type input "40.00"
click at [485, 116] on input "0.00" at bounding box center [476, 115] width 36 height 9
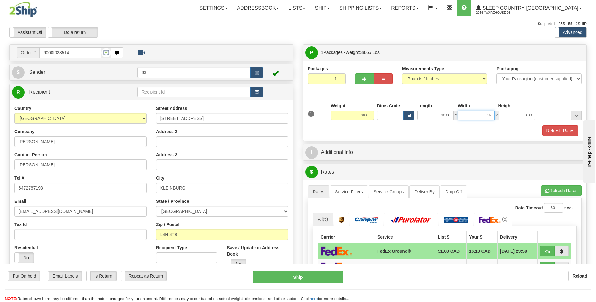
type input "1"
type input "16.00"
click at [520, 114] on input "0.00" at bounding box center [517, 115] width 36 height 9
type input "16.00"
click at [549, 132] on button "Refresh Rates" at bounding box center [560, 130] width 36 height 11
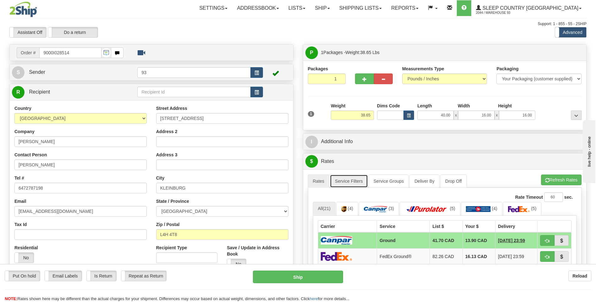
click at [364, 177] on link "Service Filters" at bounding box center [349, 181] width 38 height 13
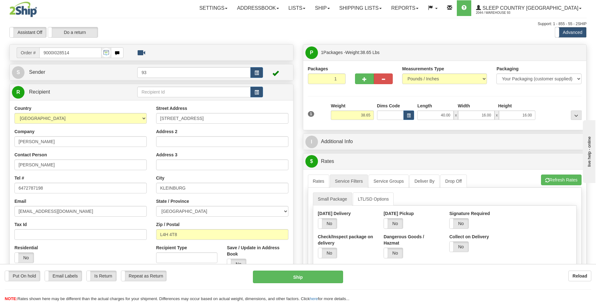
drag, startPoint x: 468, startPoint y: 225, endPoint x: 480, endPoint y: 226, distance: 11.3
click at [468, 225] on label "No" at bounding box center [459, 224] width 19 height 10
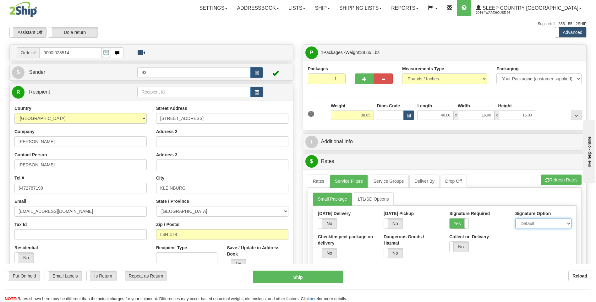
click at [532, 224] on select "Default Adult Direct Indirect No Signature Required" at bounding box center [543, 223] width 56 height 11
select select "1"
click at [515, 218] on select "Default Adult Direct Indirect No Signature Required" at bounding box center [543, 223] width 56 height 11
click at [314, 179] on link "Rates" at bounding box center [319, 181] width 22 height 13
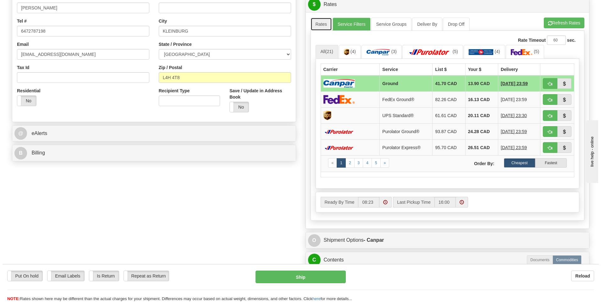
scroll to position [126, 0]
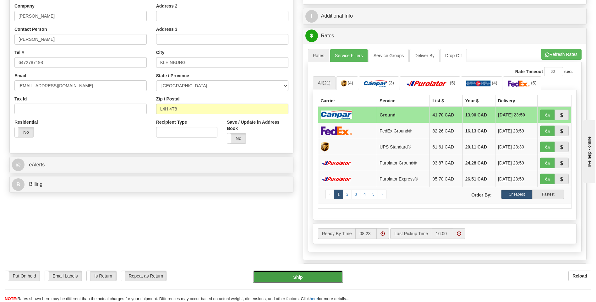
click at [321, 276] on button "Ship" at bounding box center [298, 277] width 90 height 13
type input "1"
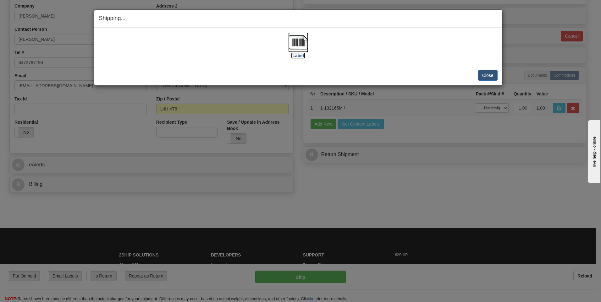
click at [302, 44] on img at bounding box center [298, 42] width 20 height 20
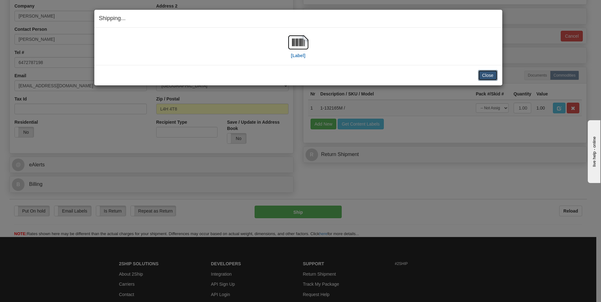
click at [489, 75] on button "Close" at bounding box center [487, 75] width 19 height 11
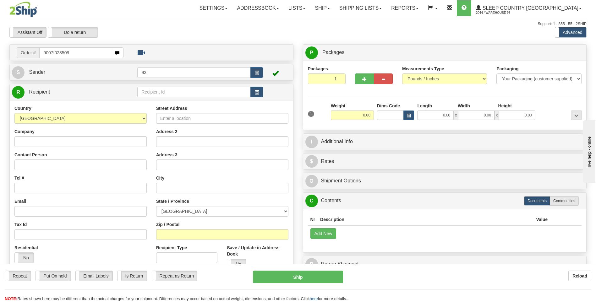
type input "9007I028509"
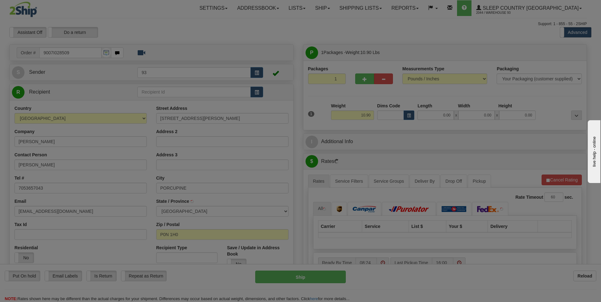
type input "SOUTH PORCUPINE"
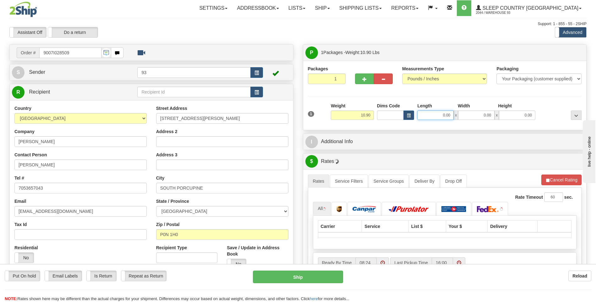
click at [432, 117] on input "0.00" at bounding box center [435, 115] width 36 height 9
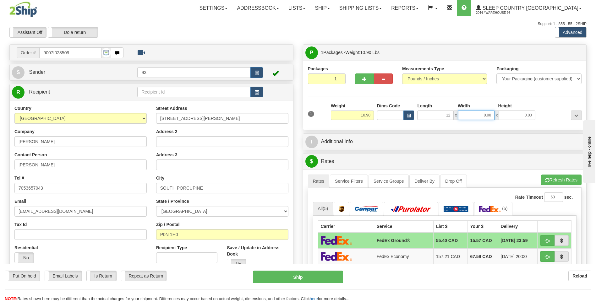
type input "12.00"
click at [465, 116] on input "0.00" at bounding box center [476, 115] width 36 height 9
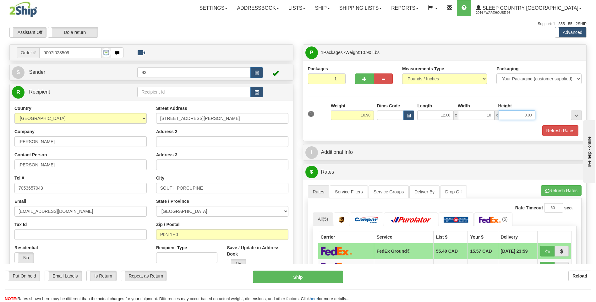
type input "10.00"
click at [505, 116] on input "0.00" at bounding box center [517, 115] width 36 height 9
type input "10.00"
click at [555, 131] on button "Refresh Rates" at bounding box center [560, 130] width 36 height 11
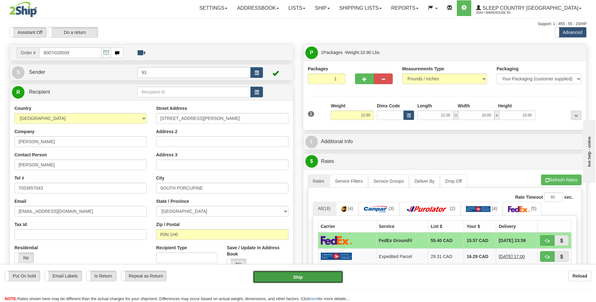
click at [325, 277] on button "Ship" at bounding box center [298, 277] width 90 height 13
type input "92"
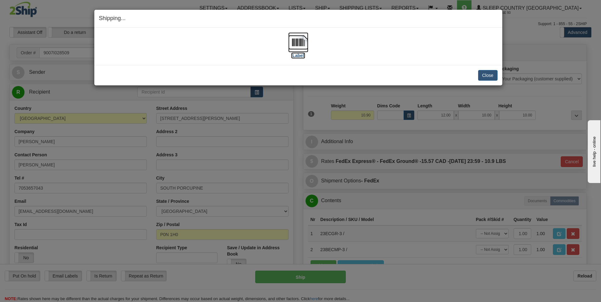
click at [307, 44] on img at bounding box center [298, 42] width 20 height 20
click at [489, 76] on button "Close" at bounding box center [487, 75] width 19 height 11
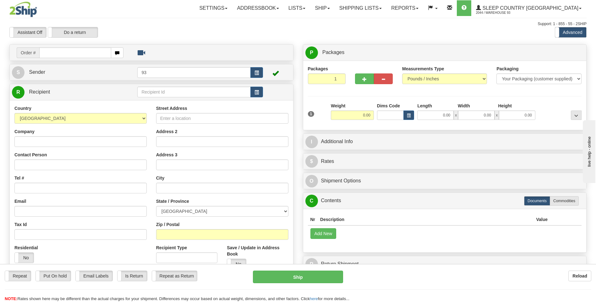
click at [63, 54] on input "text" at bounding box center [75, 52] width 72 height 11
type input "9000I029116"
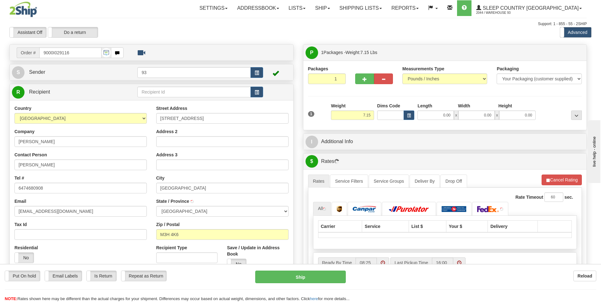
type input "NORTH YORK"
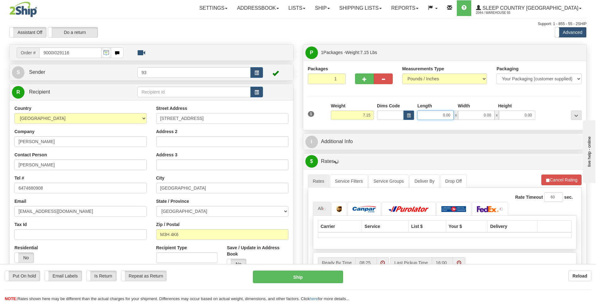
click at [444, 113] on input "0.00" at bounding box center [435, 115] width 36 height 9
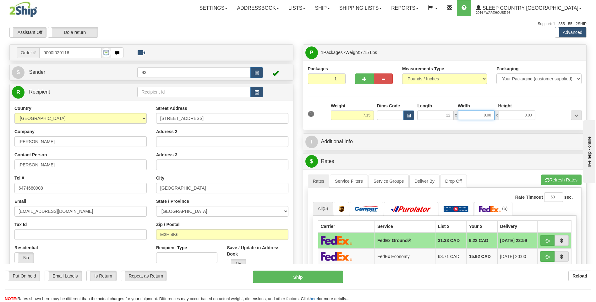
type input "22.00"
click at [480, 119] on input "0.00" at bounding box center [476, 115] width 36 height 9
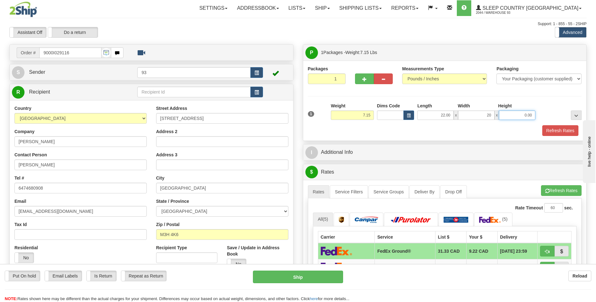
type input "20.00"
click at [506, 114] on input "0.00" at bounding box center [517, 115] width 36 height 9
type input "10.00"
click at [565, 126] on button "Refresh Rates" at bounding box center [560, 130] width 36 height 11
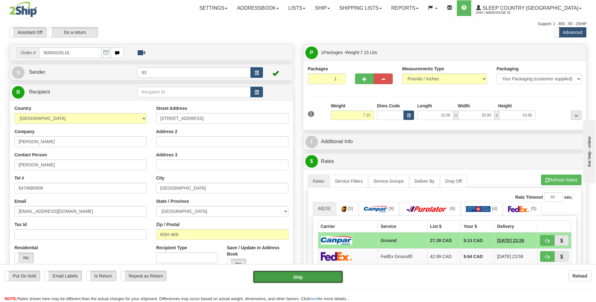
click at [330, 276] on button "Ship" at bounding box center [298, 277] width 90 height 13
type input "1"
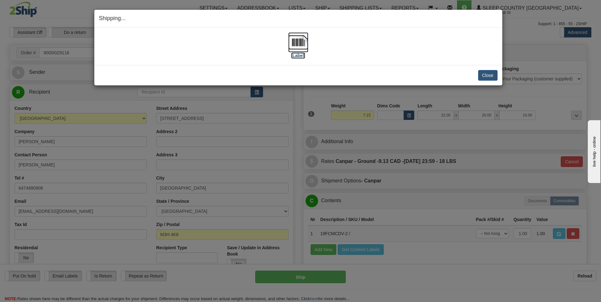
click at [297, 37] on img at bounding box center [298, 42] width 20 height 20
click at [491, 76] on button "Close" at bounding box center [487, 75] width 19 height 11
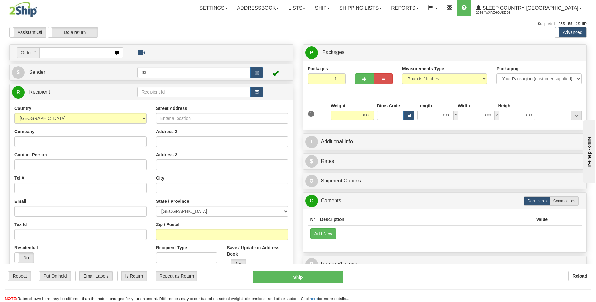
click at [64, 54] on input "text" at bounding box center [75, 52] width 72 height 11
type input "9000I029226"
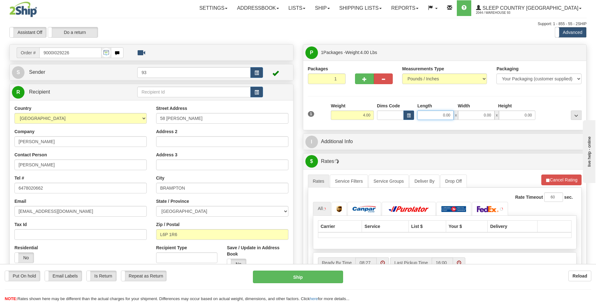
click at [432, 113] on input "0.00" at bounding box center [435, 115] width 36 height 9
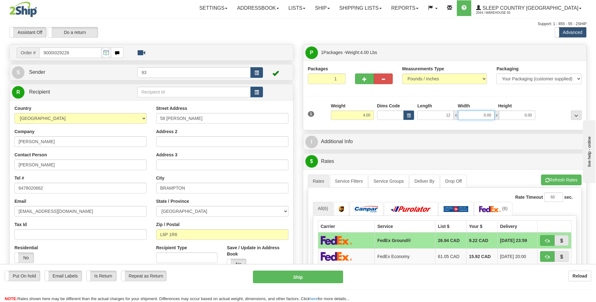
type input "12.00"
click at [471, 114] on input "0.00" at bounding box center [476, 115] width 36 height 9
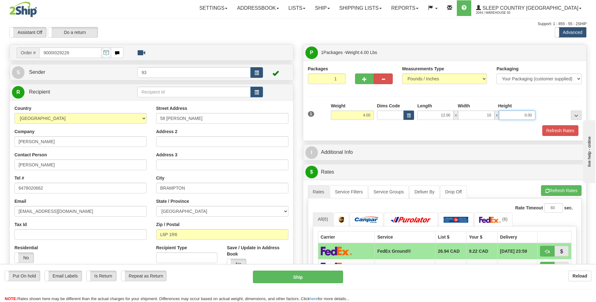
type input "10.00"
click at [526, 117] on input "0.00" at bounding box center [517, 115] width 36 height 9
type input "2.00"
drag, startPoint x: 554, startPoint y: 125, endPoint x: 554, endPoint y: 131, distance: 5.7
click at [554, 131] on div "1 Weight 4.00 Dims Code x" at bounding box center [445, 119] width 274 height 33
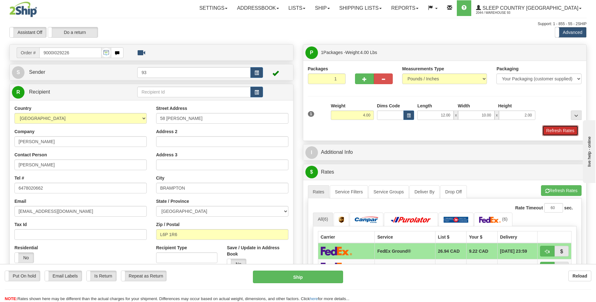
drag, startPoint x: 554, startPoint y: 131, endPoint x: 559, endPoint y: 133, distance: 5.8
click at [559, 133] on button "Refresh Rates" at bounding box center [560, 130] width 36 height 11
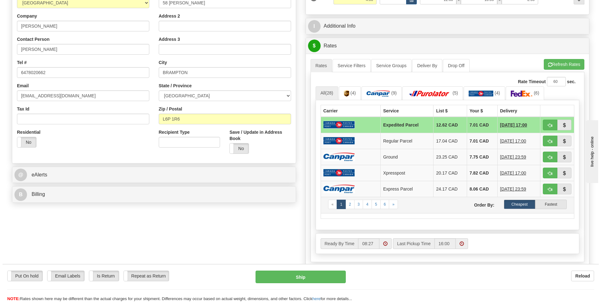
scroll to position [126, 0]
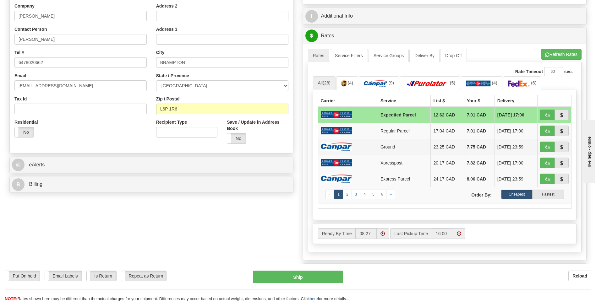
click at [363, 146] on td at bounding box center [348, 147] width 60 height 16
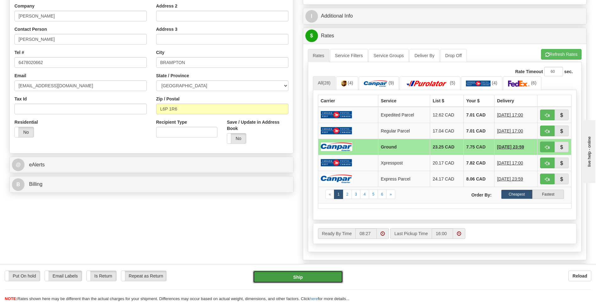
click at [305, 273] on button "Ship" at bounding box center [298, 277] width 90 height 13
type input "1"
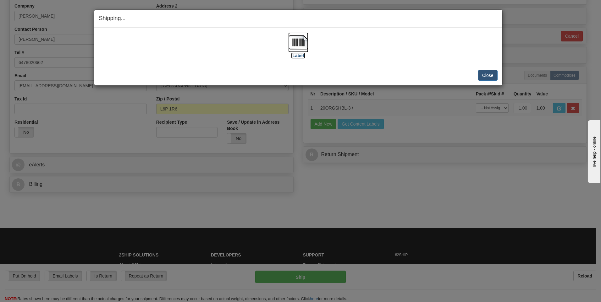
click at [297, 41] on img at bounding box center [298, 42] width 20 height 20
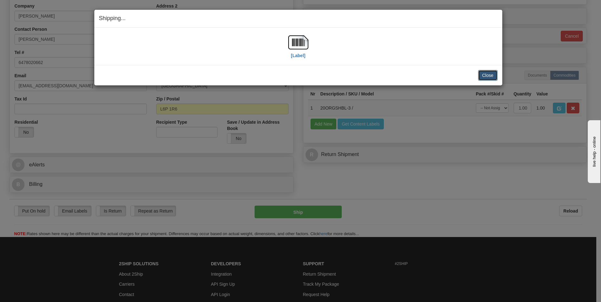
click at [486, 76] on button "Close" at bounding box center [487, 75] width 19 height 11
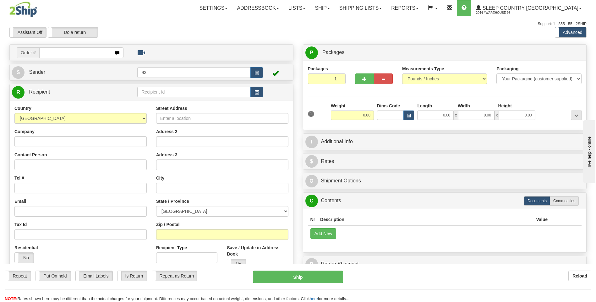
click at [68, 54] on input "text" at bounding box center [75, 52] width 72 height 11
type input "9000I02911"
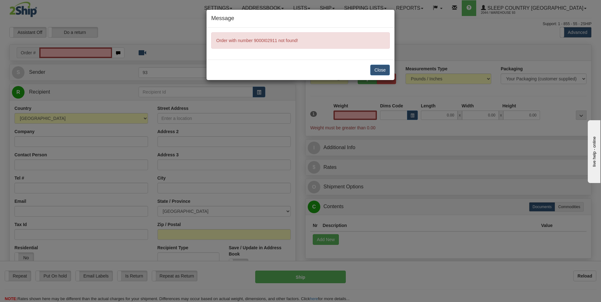
type input "0.00"
click at [376, 68] on button "Close" at bounding box center [379, 70] width 19 height 11
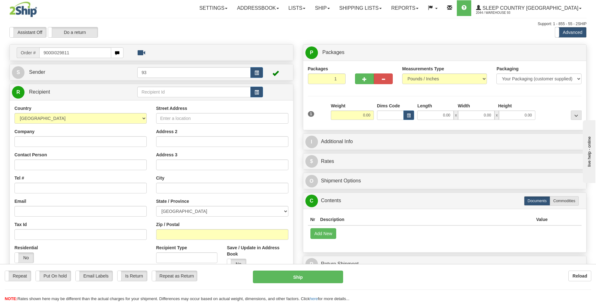
type input "9000I029811"
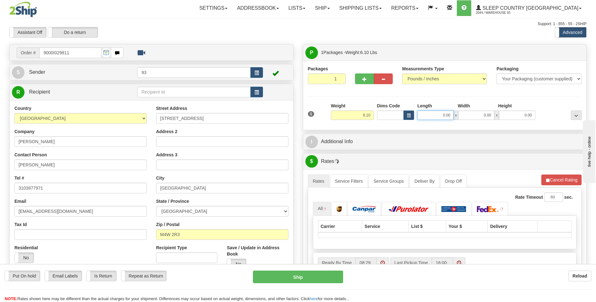
click at [430, 117] on input "0.00" at bounding box center [435, 115] width 36 height 9
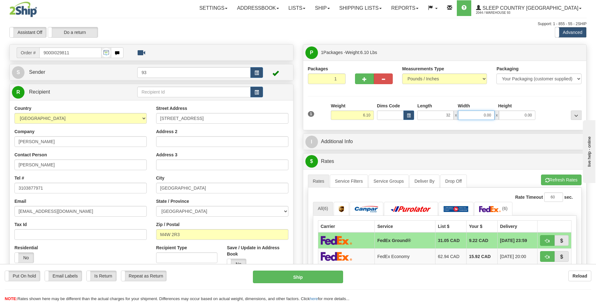
type input "32.00"
click at [479, 117] on input "0.00" at bounding box center [476, 115] width 36 height 9
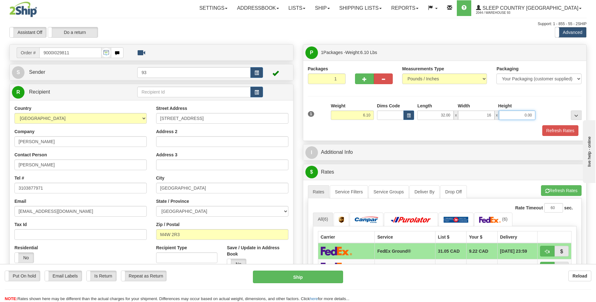
type input "16.00"
click at [529, 119] on input "0.00" at bounding box center [517, 115] width 36 height 9
type input "6.00"
click at [570, 127] on button "Refresh Rates" at bounding box center [560, 130] width 36 height 11
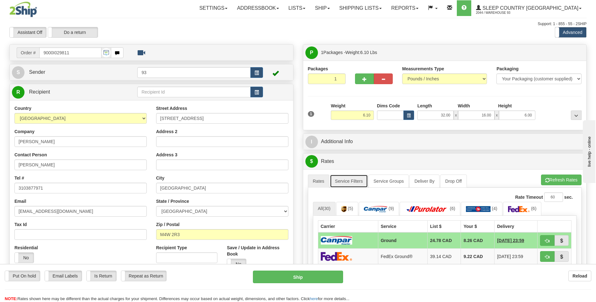
click at [352, 182] on link "Service Filters" at bounding box center [349, 181] width 38 height 13
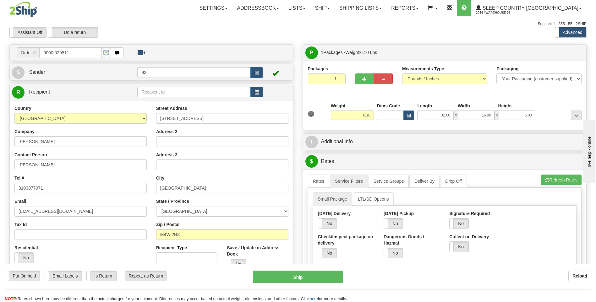
drag, startPoint x: 460, startPoint y: 224, endPoint x: 472, endPoint y: 224, distance: 12.3
click at [460, 224] on label "No" at bounding box center [459, 224] width 19 height 10
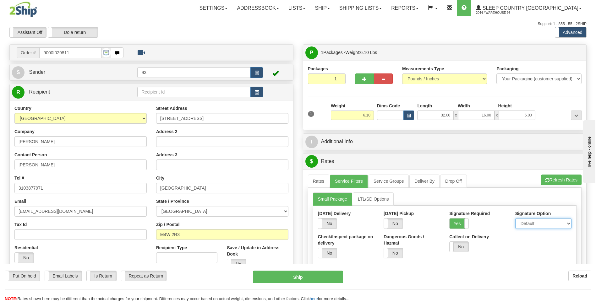
click at [526, 226] on select "Default Adult Direct Indirect No Signature Required" at bounding box center [543, 223] width 56 height 11
select select "1"
click at [515, 218] on select "Default Adult Direct Indirect No Signature Required" at bounding box center [543, 223] width 56 height 11
click at [324, 184] on link "Rates" at bounding box center [319, 181] width 22 height 13
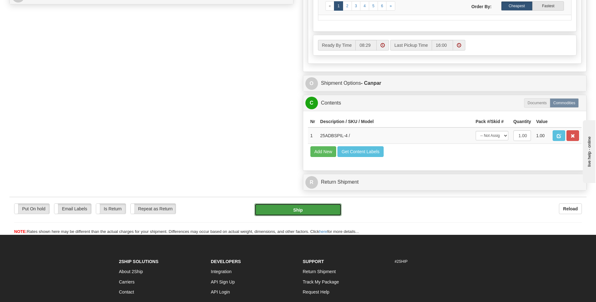
click at [336, 210] on button "Ship" at bounding box center [297, 210] width 87 height 13
type input "1"
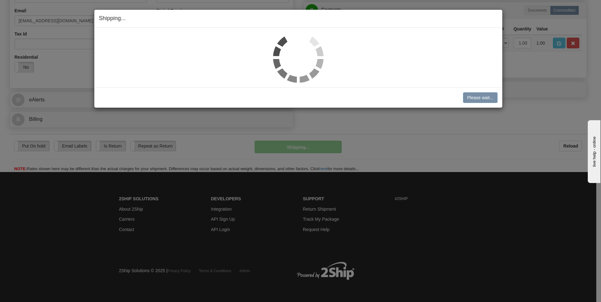
scroll to position [191, 0]
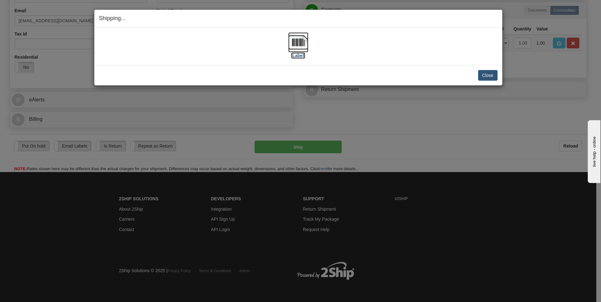
click at [300, 35] on img at bounding box center [298, 42] width 20 height 20
click at [482, 74] on button "Close" at bounding box center [487, 75] width 19 height 11
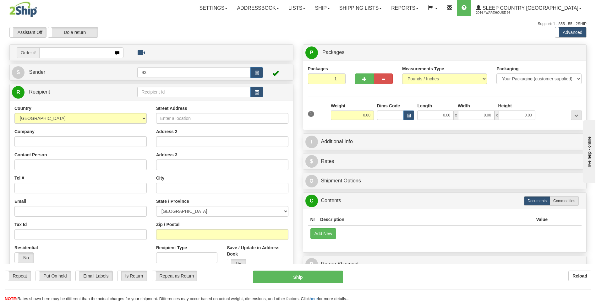
click at [60, 52] on input "text" at bounding box center [75, 52] width 72 height 11
type input "9000I029817"
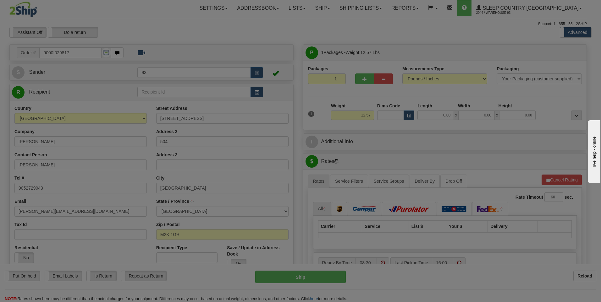
type input "[GEOGRAPHIC_DATA]"
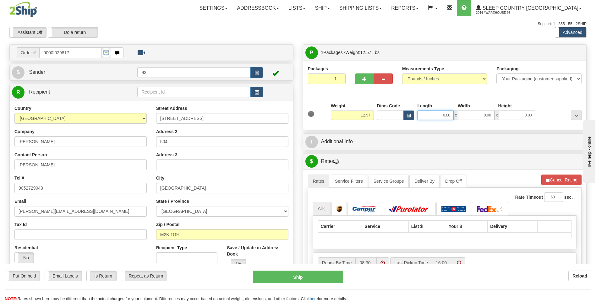
click at [435, 114] on input "0.00" at bounding box center [435, 115] width 36 height 9
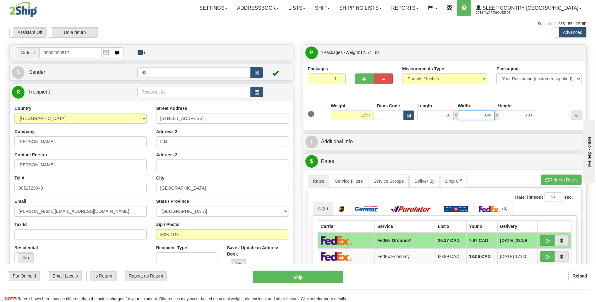
type input "18.00"
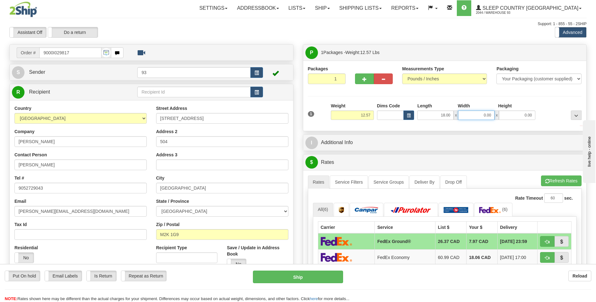
click at [486, 113] on input "0.00" at bounding box center [476, 115] width 36 height 9
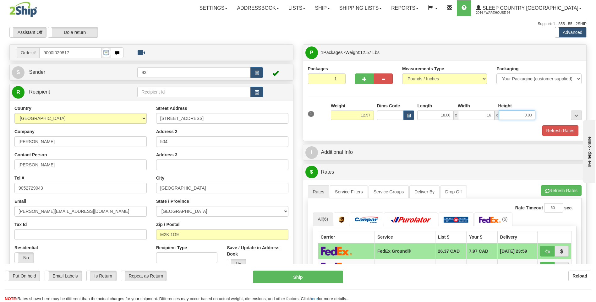
type input "16.00"
click at [514, 117] on input "0.00" at bounding box center [517, 115] width 36 height 9
type input "8.00"
click at [556, 130] on button "Refresh Rates" at bounding box center [560, 130] width 36 height 11
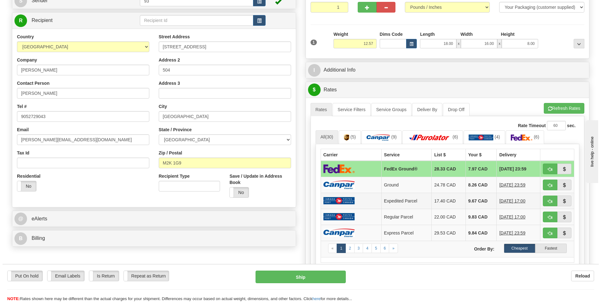
scroll to position [63, 0]
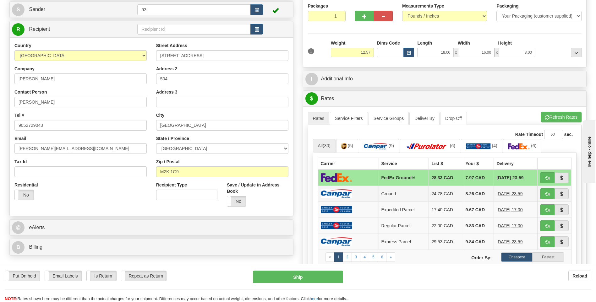
click at [379, 196] on td "Ground" at bounding box center [404, 194] width 50 height 16
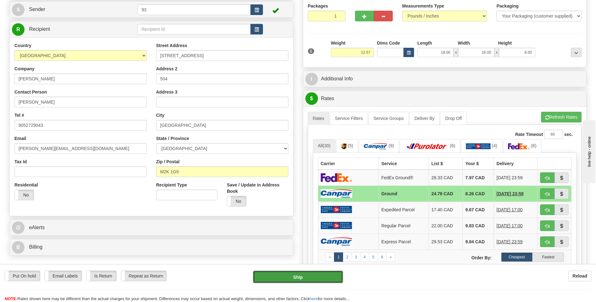
click at [330, 278] on button "Ship" at bounding box center [298, 277] width 90 height 13
type input "1"
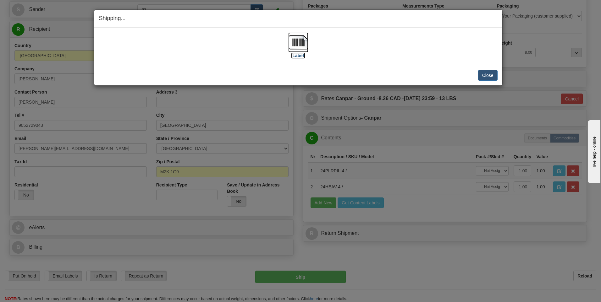
click at [304, 46] on img at bounding box center [298, 42] width 20 height 20
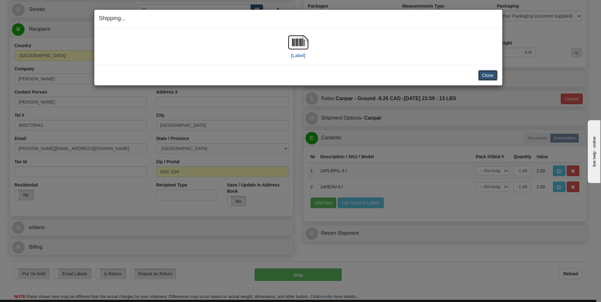
click at [485, 72] on button "Close" at bounding box center [487, 75] width 19 height 11
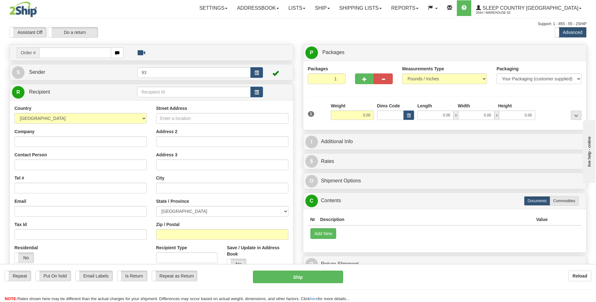
click at [70, 52] on input "text" at bounding box center [75, 52] width 72 height 11
type input "9007I030214"
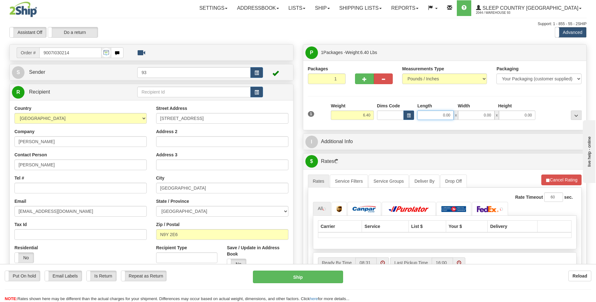
click at [435, 111] on input "0.00" at bounding box center [435, 115] width 36 height 9
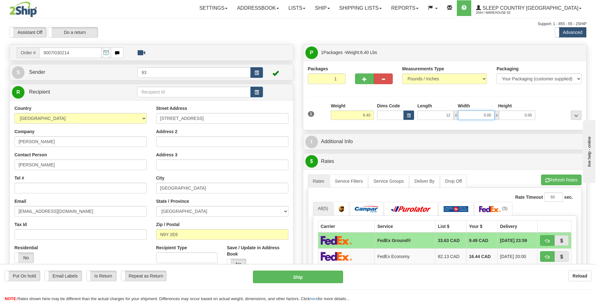
type input "12.00"
click at [475, 117] on input "0.00" at bounding box center [476, 115] width 36 height 9
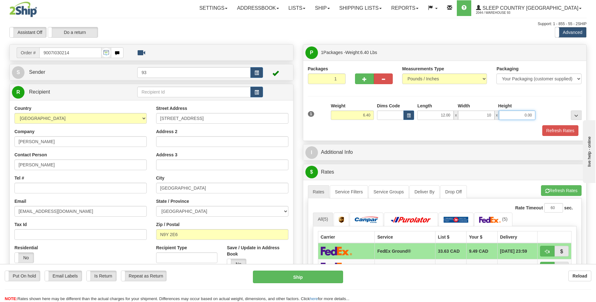
type input "10.00"
click at [508, 117] on input "0.00" at bounding box center [517, 115] width 36 height 9
type input "10.00"
click at [559, 128] on button "Refresh Rates" at bounding box center [560, 130] width 36 height 11
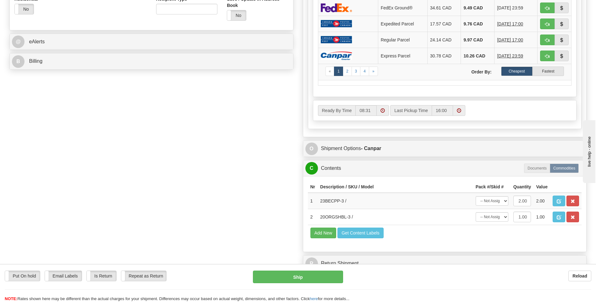
scroll to position [251, 0]
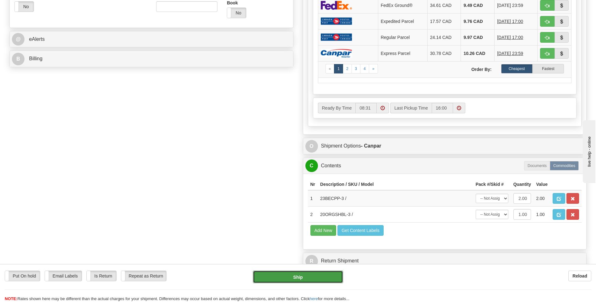
click at [317, 276] on button "Ship" at bounding box center [298, 277] width 90 height 13
type input "1"
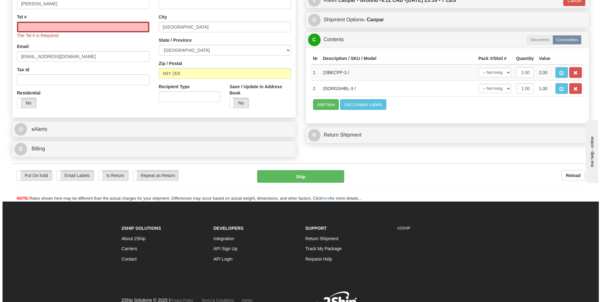
scroll to position [97, 0]
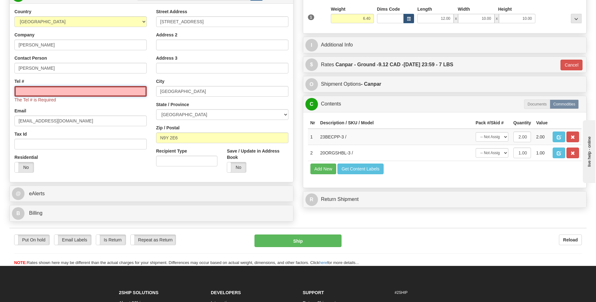
click at [119, 90] on input "Tel #" at bounding box center [80, 91] width 132 height 11
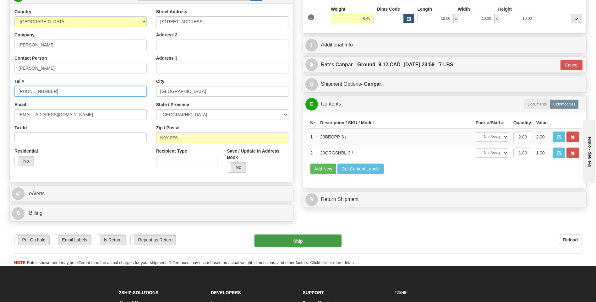
type input "519-796-2218"
click at [311, 244] on button "Ship" at bounding box center [297, 241] width 87 height 13
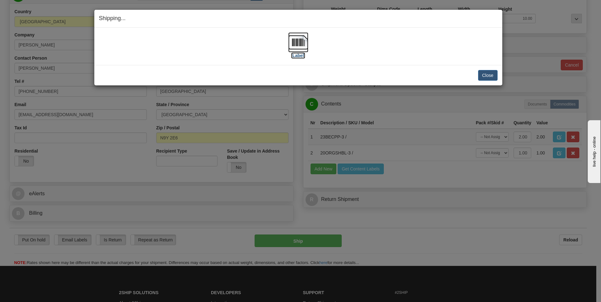
click at [300, 43] on img at bounding box center [298, 42] width 20 height 20
click at [492, 74] on button "Close" at bounding box center [487, 75] width 19 height 11
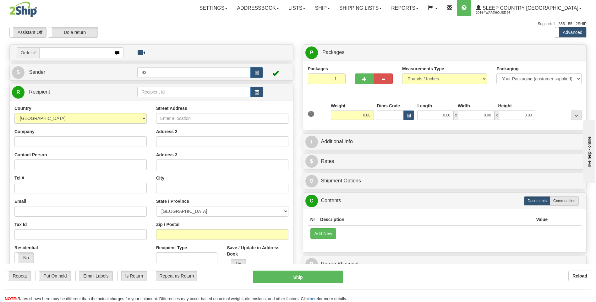
click at [58, 54] on input "text" at bounding box center [75, 52] width 72 height 11
type input "9000I030313"
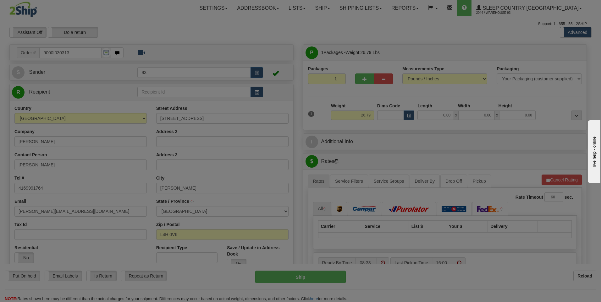
type input "WOODBRIDGE"
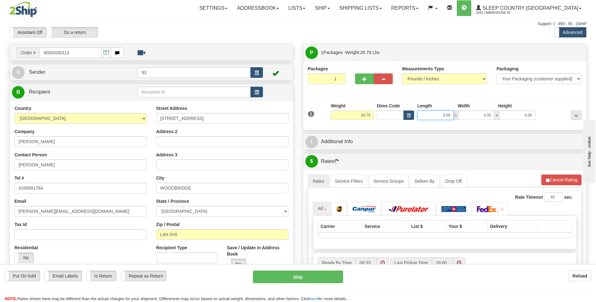
click at [434, 115] on input "0.00" at bounding box center [435, 115] width 36 height 9
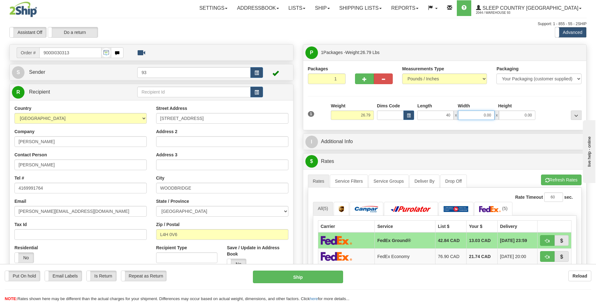
type input "40.00"
click at [468, 112] on input "0.00" at bounding box center [476, 115] width 36 height 9
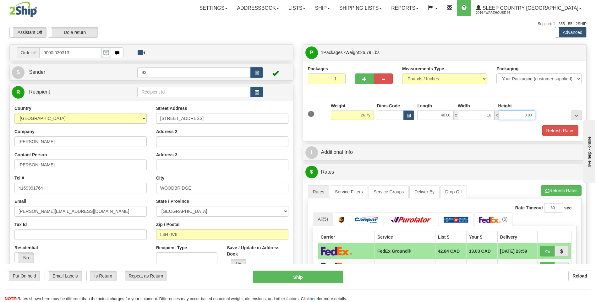
type input "16.00"
click at [515, 114] on input "0.00" at bounding box center [517, 115] width 36 height 9
type input "16.00"
click at [562, 129] on button "Refresh Rates" at bounding box center [560, 130] width 36 height 11
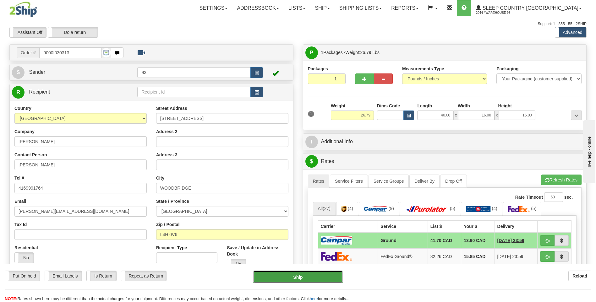
click at [321, 278] on button "Ship" at bounding box center [298, 277] width 90 height 13
type input "1"
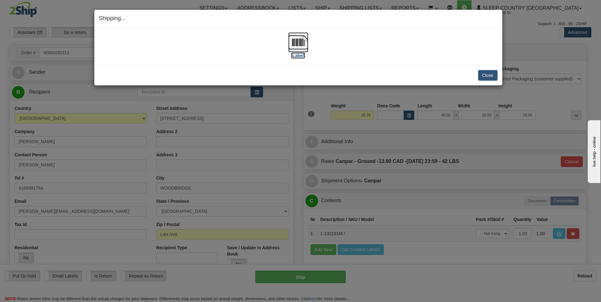
click at [303, 44] on img at bounding box center [298, 42] width 20 height 20
click at [490, 79] on button "Close" at bounding box center [487, 75] width 19 height 11
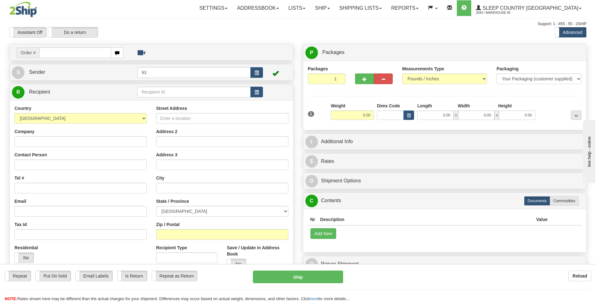
click at [50, 56] on input "text" at bounding box center [75, 52] width 72 height 11
type input "9000I030396"
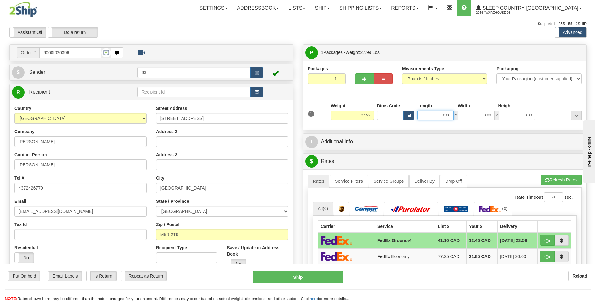
click at [437, 115] on input "0.00" at bounding box center [435, 115] width 36 height 9
type input "40.00"
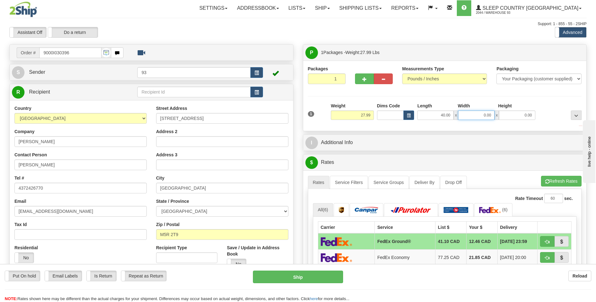
click at [489, 118] on input "0.00" at bounding box center [476, 115] width 36 height 9
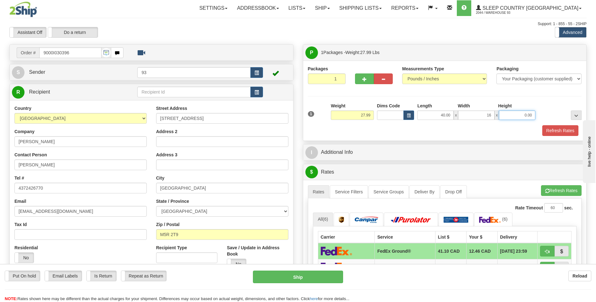
type input "16.00"
click at [511, 117] on input "0.00" at bounding box center [517, 115] width 36 height 9
type input "16.00"
click at [567, 132] on button "Refresh Rates" at bounding box center [560, 130] width 36 height 11
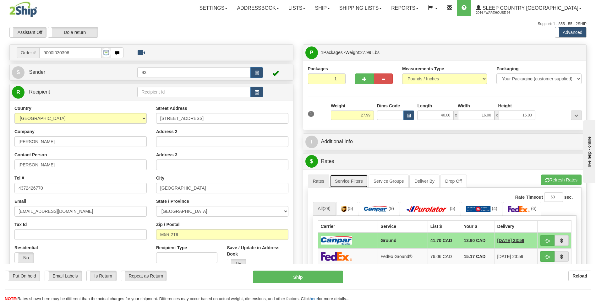
click at [353, 178] on link "Service Filters" at bounding box center [349, 181] width 38 height 13
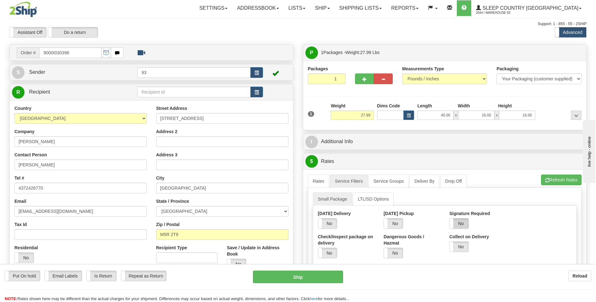
click at [464, 223] on label "No" at bounding box center [459, 224] width 19 height 10
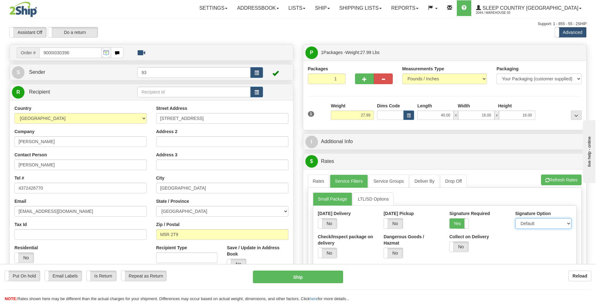
click at [547, 222] on select "Default Adult Direct Indirect No Signature Required" at bounding box center [543, 223] width 56 height 11
select select "1"
click at [515, 218] on select "Default Adult Direct Indirect No Signature Required" at bounding box center [543, 223] width 56 height 11
click at [320, 183] on link "Rates" at bounding box center [319, 181] width 22 height 13
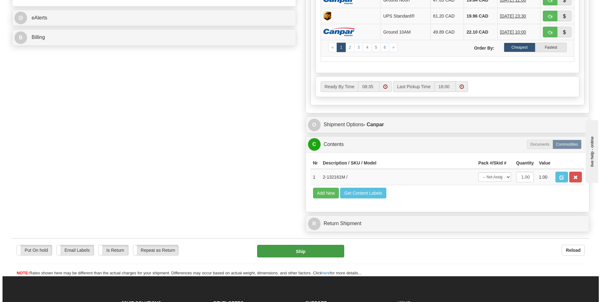
scroll to position [283, 0]
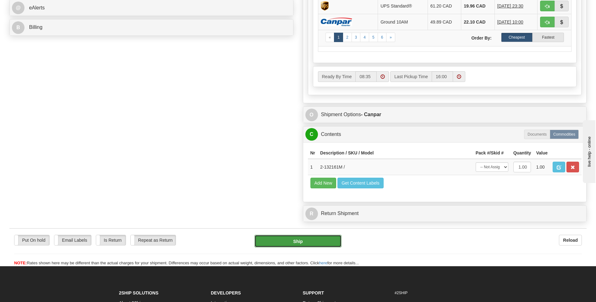
click at [319, 242] on button "Ship" at bounding box center [297, 241] width 87 height 13
type input "1"
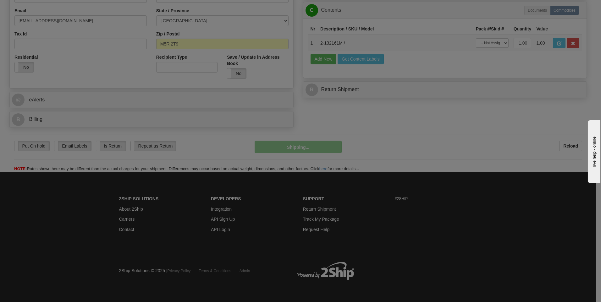
scroll to position [191, 0]
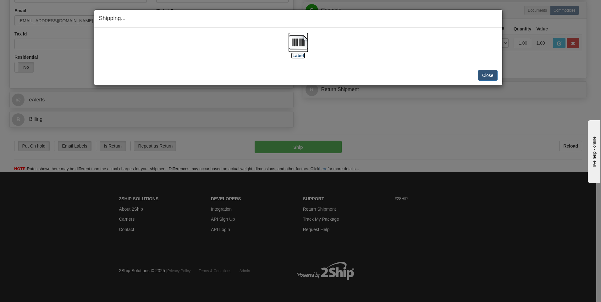
click at [300, 42] on img at bounding box center [298, 42] width 20 height 20
click at [490, 82] on div "Close Cancel Cancel Shipment and Quit Pickup Quit Pickup ONLY" at bounding box center [298, 75] width 408 height 20
click at [489, 73] on button "Close" at bounding box center [487, 75] width 19 height 11
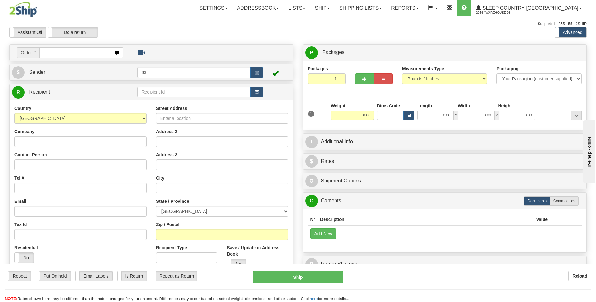
click at [74, 52] on input "text" at bounding box center [75, 52] width 72 height 11
type input "9007I030427"
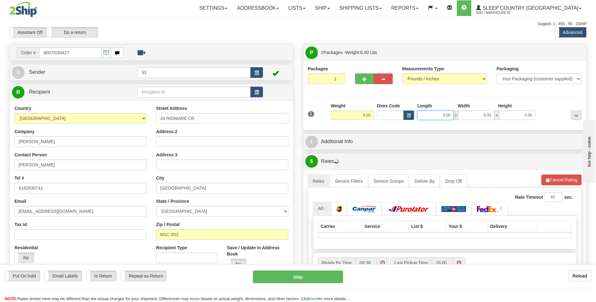
click at [435, 114] on input "0.00" at bounding box center [435, 115] width 36 height 9
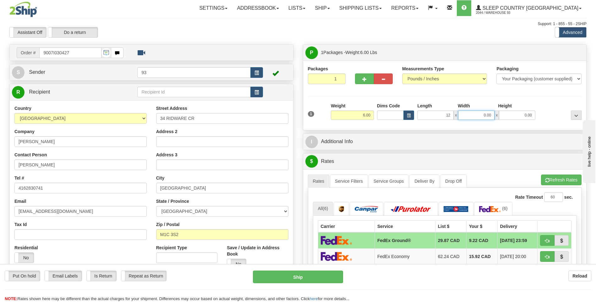
type input "12.00"
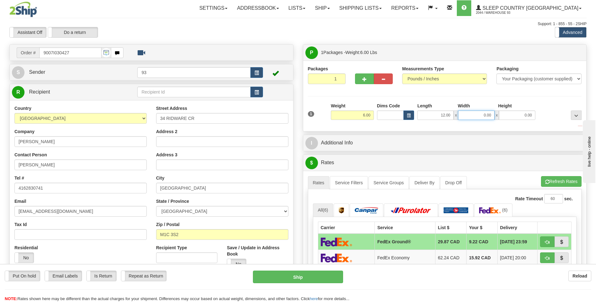
click at [477, 113] on input "0.00" at bounding box center [476, 115] width 36 height 9
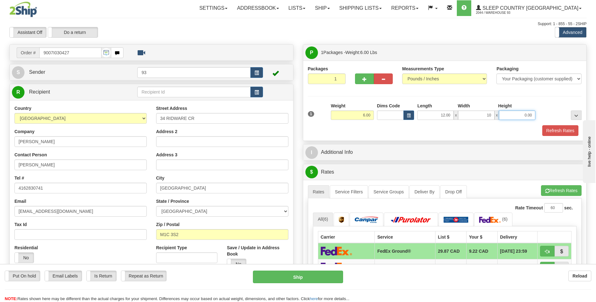
type input "10.00"
click at [521, 113] on input "0.00" at bounding box center [517, 115] width 36 height 9
type input "5.00"
click at [562, 128] on button "Refresh Rates" at bounding box center [560, 130] width 36 height 11
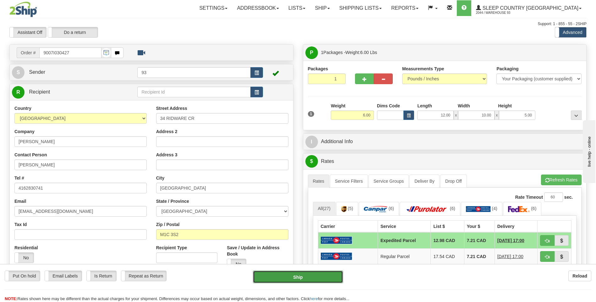
click at [338, 276] on button "Ship" at bounding box center [298, 277] width 90 height 13
type input "DOM.EP"
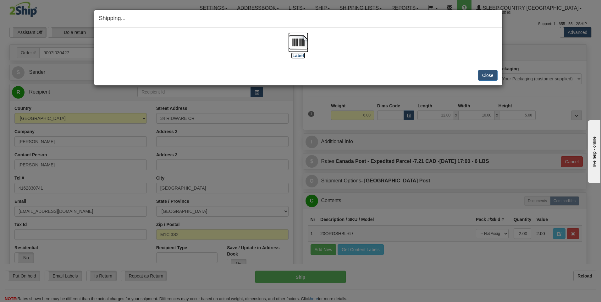
click at [293, 45] on img at bounding box center [298, 42] width 20 height 20
click at [490, 75] on button "Close" at bounding box center [487, 75] width 19 height 11
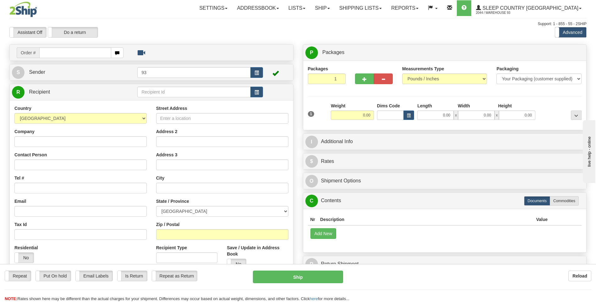
click at [68, 53] on input "text" at bounding box center [75, 52] width 72 height 11
type input "9000I030640"
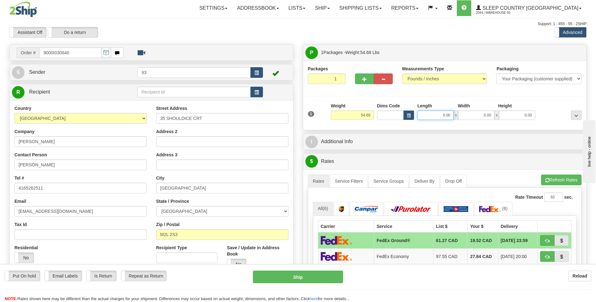
click at [431, 115] on input "0.00" at bounding box center [435, 115] width 36 height 9
type input "40.00"
click at [474, 112] on input "0.00" at bounding box center [476, 115] width 36 height 9
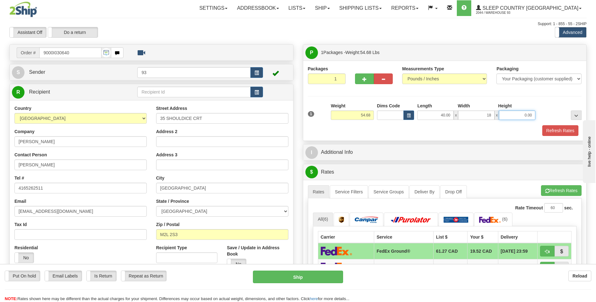
type input "18.00"
drag, startPoint x: 523, startPoint y: 116, endPoint x: 521, endPoint y: 130, distance: 14.9
click at [523, 122] on div "1 Weight 54.68 Dims Code x x" at bounding box center [444, 114] width 277 height 22
click at [553, 125] on div at bounding box center [444, 125] width 277 height 0
click at [534, 115] on input "180.00" at bounding box center [517, 115] width 36 height 9
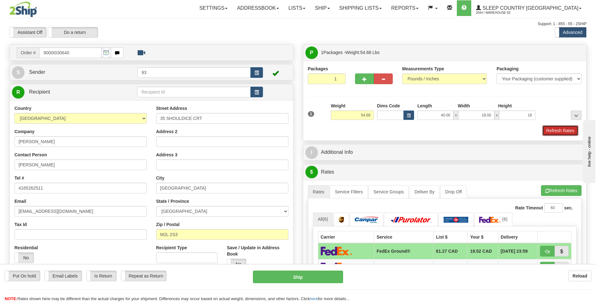
type input "18.00"
click at [568, 131] on button "Refresh Rates" at bounding box center [560, 130] width 36 height 11
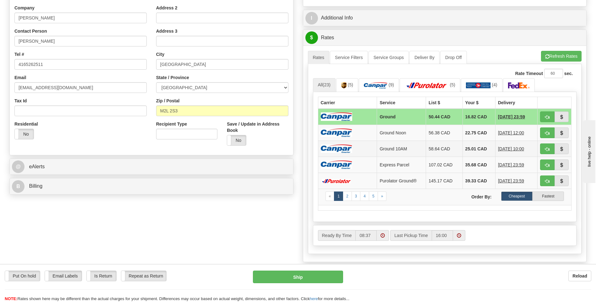
scroll to position [126, 0]
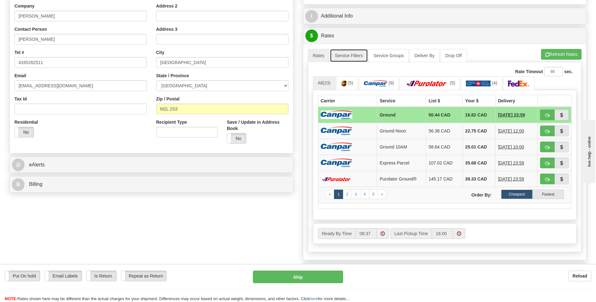
click at [351, 56] on link "Service Filters" at bounding box center [349, 55] width 38 height 13
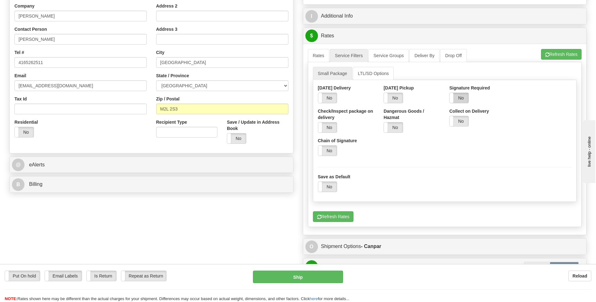
click at [460, 98] on label "No" at bounding box center [459, 98] width 19 height 10
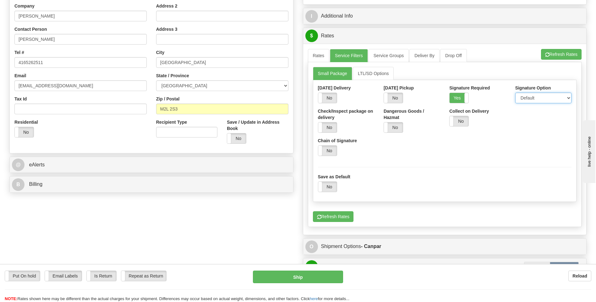
click at [527, 98] on select "Default Adult Direct Indirect No Signature Required" at bounding box center [543, 98] width 56 height 11
select select "1"
click at [515, 93] on select "Default Adult Direct Indirect No Signature Required" at bounding box center [543, 98] width 56 height 11
click at [318, 57] on link "Rates" at bounding box center [319, 55] width 22 height 13
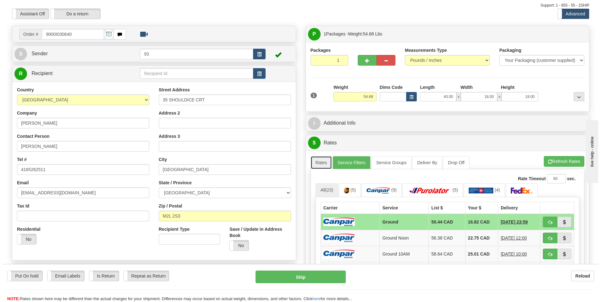
scroll to position [0, 0]
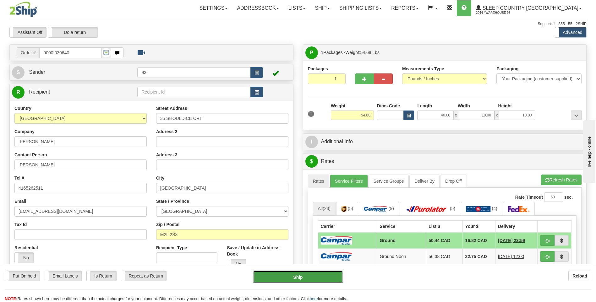
click at [319, 275] on button "Ship" at bounding box center [298, 277] width 90 height 13
type input "1"
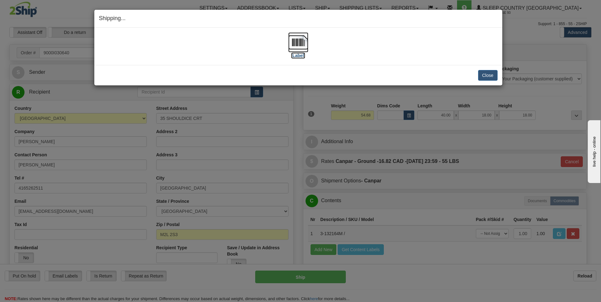
click at [298, 41] on img at bounding box center [298, 42] width 20 height 20
click at [490, 77] on button "Close" at bounding box center [487, 75] width 19 height 11
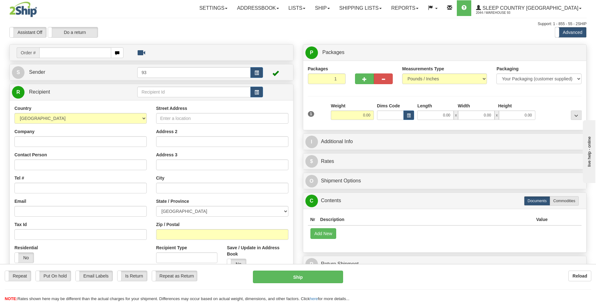
click at [62, 52] on input "text" at bounding box center [75, 52] width 72 height 11
type input "9000I030692"
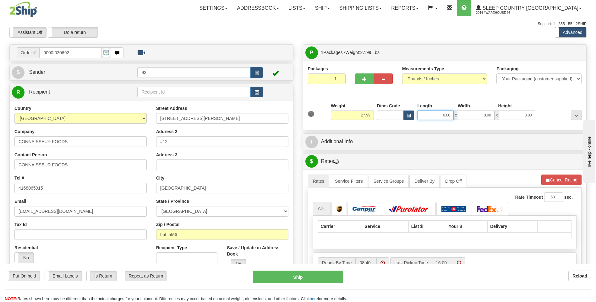
click at [435, 117] on input "0.00" at bounding box center [435, 115] width 36 height 9
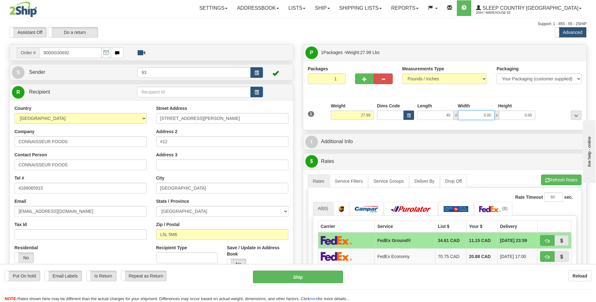
type input "40.00"
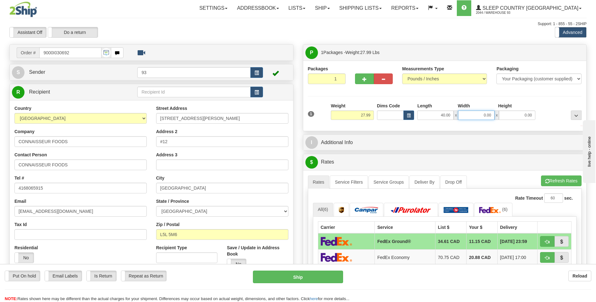
click at [473, 112] on input "0.00" at bounding box center [476, 115] width 36 height 9
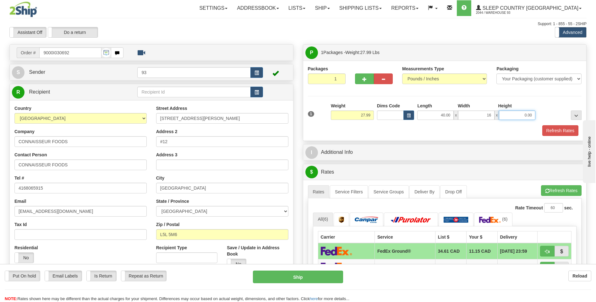
type input "16.00"
click at [515, 113] on input "0.00" at bounding box center [517, 115] width 36 height 9
type input "16.00"
click at [561, 133] on button "Refresh Rates" at bounding box center [560, 130] width 36 height 11
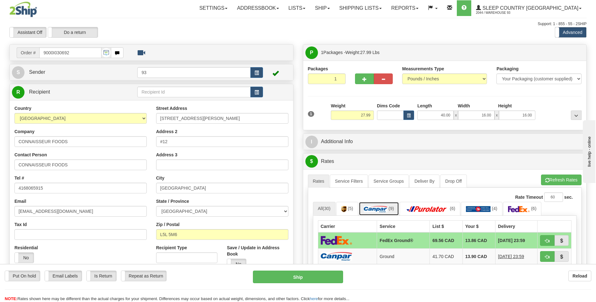
click at [382, 210] on img at bounding box center [376, 209] width 24 height 6
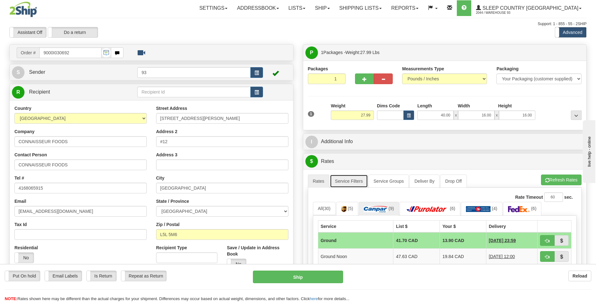
click at [346, 180] on link "Service Filters" at bounding box center [349, 181] width 38 height 13
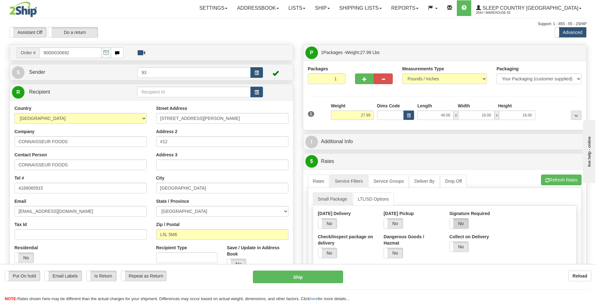
click at [459, 223] on label "No" at bounding box center [459, 224] width 19 height 10
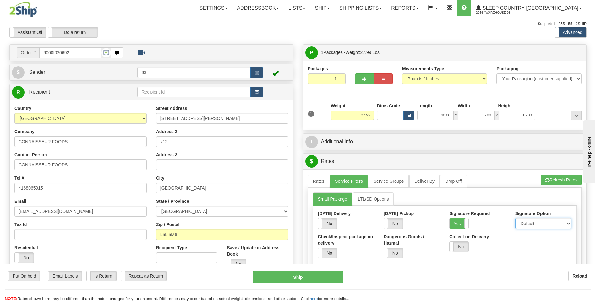
click at [549, 226] on select "Default Adult Direct Indirect No Signature Required" at bounding box center [543, 223] width 56 height 11
select select "1"
click at [515, 218] on select "Default Adult Direct Indirect No Signature Required" at bounding box center [543, 223] width 56 height 11
click at [323, 180] on link "Rates" at bounding box center [319, 181] width 22 height 13
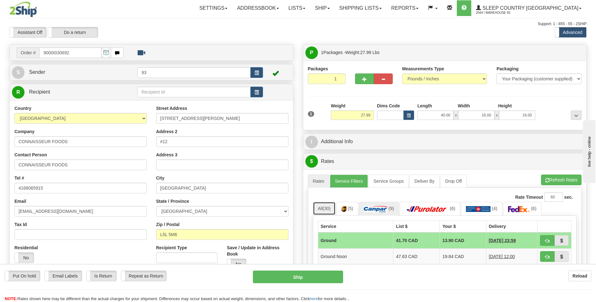
click at [329, 208] on span "(30)" at bounding box center [327, 208] width 8 height 5
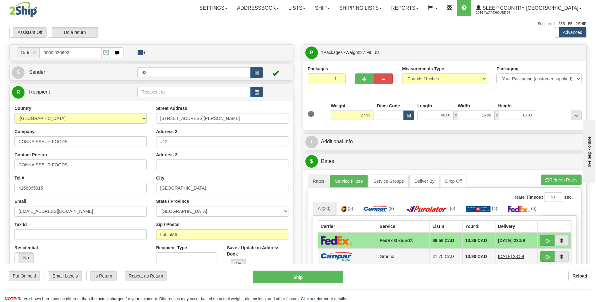
click at [360, 259] on td at bounding box center [347, 256] width 59 height 16
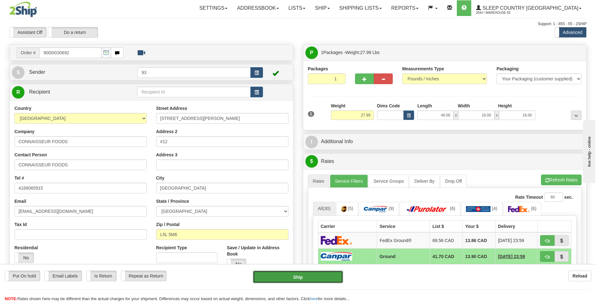
click at [299, 272] on button "Ship" at bounding box center [298, 277] width 90 height 13
type input "1"
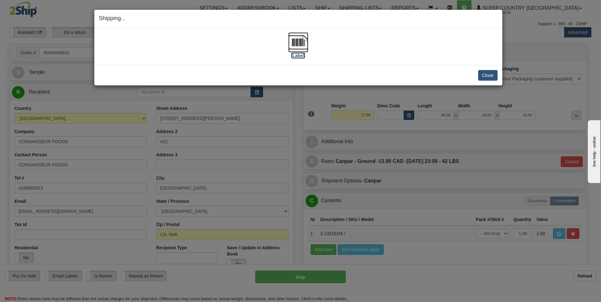
click at [303, 41] on img at bounding box center [298, 42] width 20 height 20
click at [487, 76] on button "Close" at bounding box center [487, 75] width 19 height 11
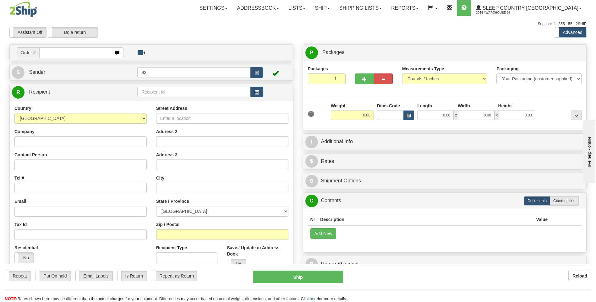
click at [65, 52] on input "text" at bounding box center [75, 52] width 72 height 11
type input "9000I030798"
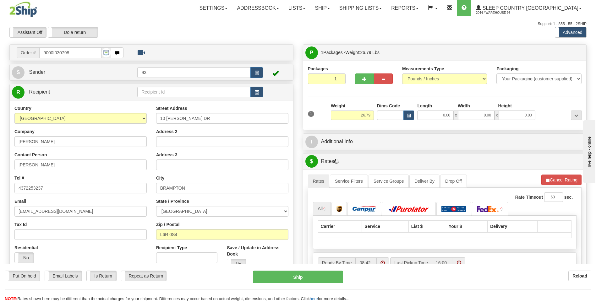
click at [429, 110] on div "Length" at bounding box center [436, 107] width 41 height 8
click at [433, 117] on input "0.00" at bounding box center [435, 115] width 36 height 9
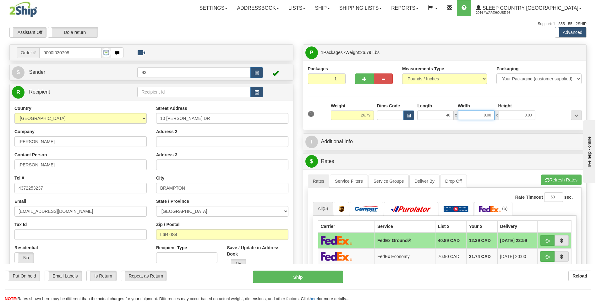
type input "40.00"
click at [471, 117] on input "0.00" at bounding box center [476, 115] width 36 height 9
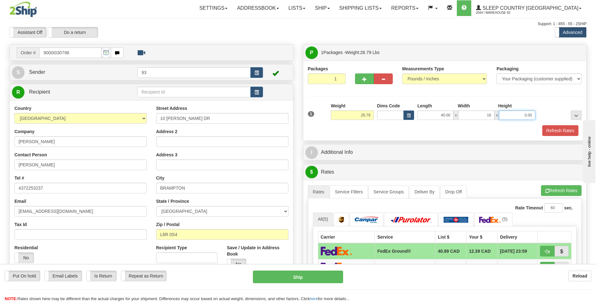
type input "16.00"
click at [515, 117] on input "0.00" at bounding box center [517, 115] width 36 height 9
type input "16.00"
click at [559, 130] on button "Refresh Rates" at bounding box center [560, 130] width 36 height 11
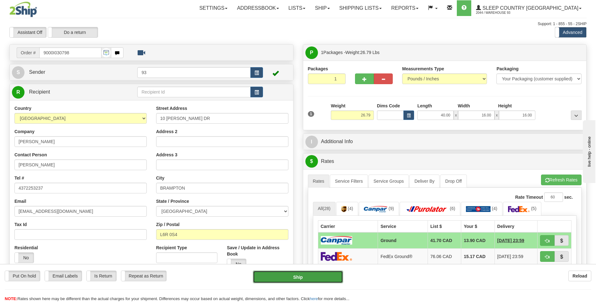
click at [333, 279] on button "Ship" at bounding box center [298, 277] width 90 height 13
type input "1"
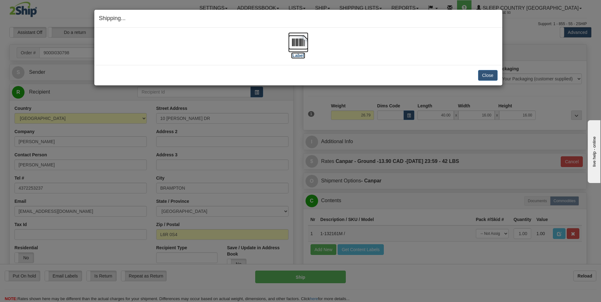
click at [295, 45] on img at bounding box center [298, 42] width 20 height 20
click at [493, 79] on button "Close" at bounding box center [487, 75] width 19 height 11
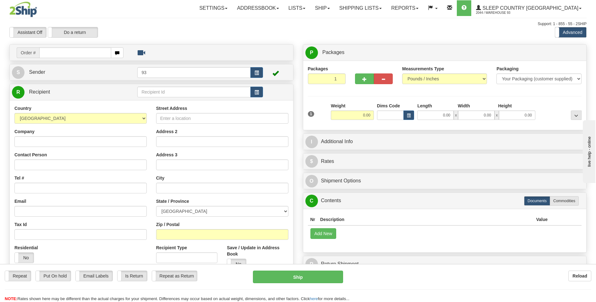
click at [73, 55] on input "text" at bounding box center [75, 52] width 72 height 11
type input "9000I030859"
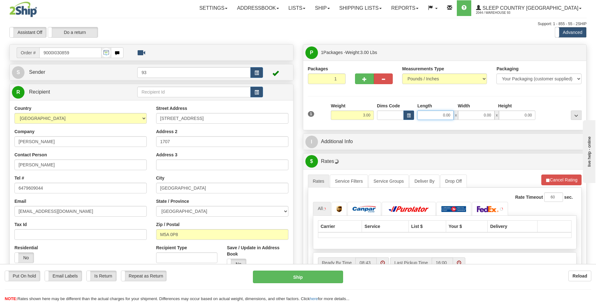
click at [440, 118] on input "0.00" at bounding box center [435, 115] width 36 height 9
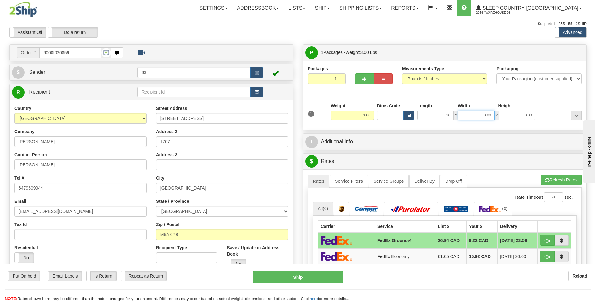
type input "16.00"
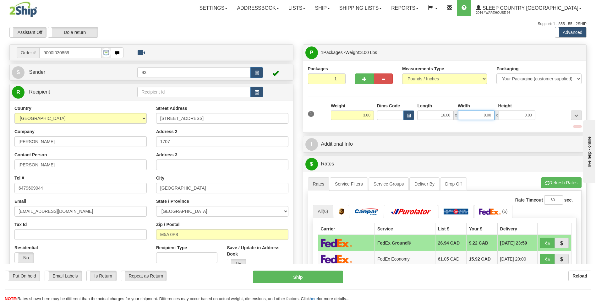
click at [474, 117] on input "0.00" at bounding box center [476, 115] width 36 height 9
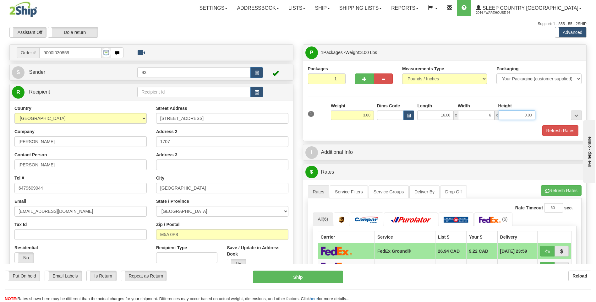
type input "6.00"
click at [520, 113] on input "0.00" at bounding box center [517, 115] width 36 height 9
type input "6.00"
click at [555, 128] on button "Refresh Rates" at bounding box center [560, 130] width 36 height 11
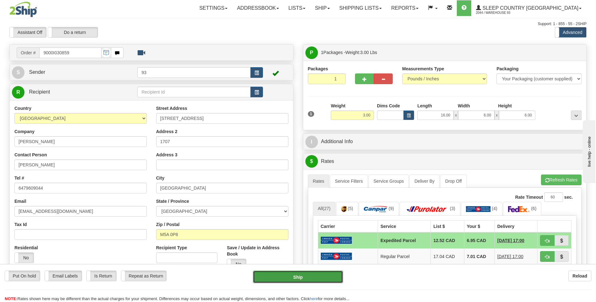
click at [337, 275] on button "Ship" at bounding box center [298, 277] width 90 height 13
type input "DOM.EP"
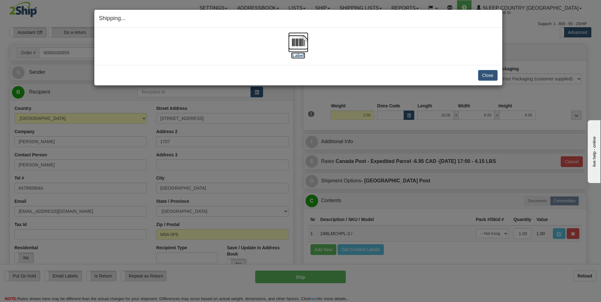
click at [294, 41] on img at bounding box center [298, 42] width 20 height 20
click at [489, 77] on button "Close" at bounding box center [487, 75] width 19 height 11
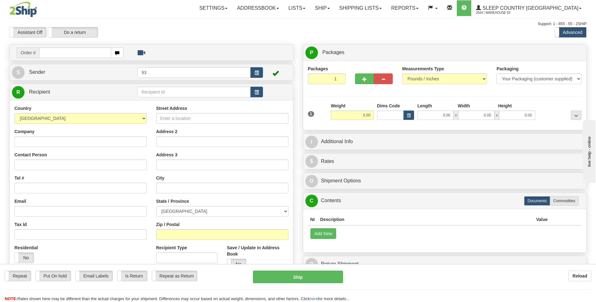
click at [58, 52] on input "text" at bounding box center [75, 52] width 72 height 11
type input "9000I030905"
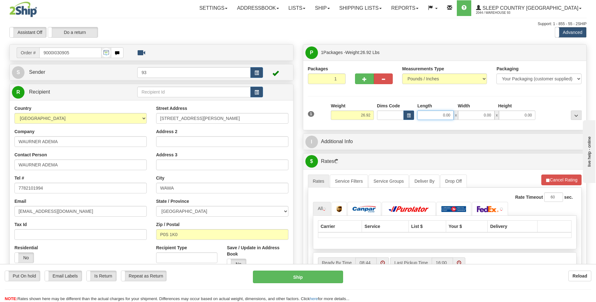
click at [429, 115] on input "0.00" at bounding box center [435, 115] width 36 height 9
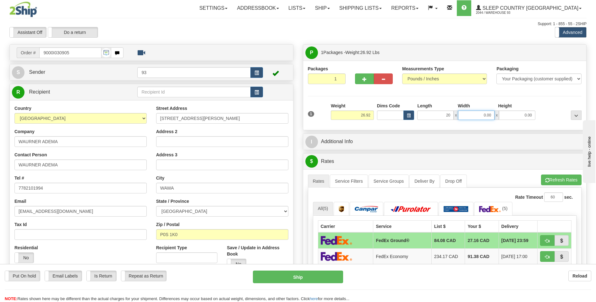
type input "20.00"
click at [472, 112] on input "0.00" at bounding box center [476, 115] width 36 height 9
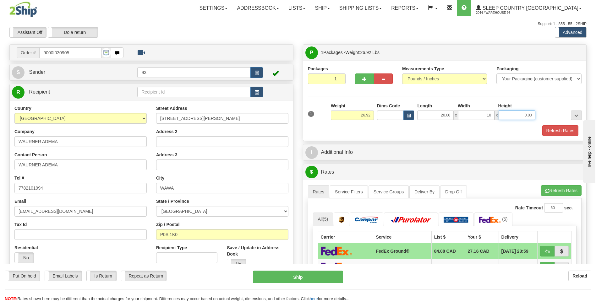
type input "10.00"
click at [524, 115] on input "0.00" at bounding box center [517, 115] width 36 height 9
type input "10.00"
click at [567, 129] on button "Refresh Rates" at bounding box center [560, 130] width 36 height 11
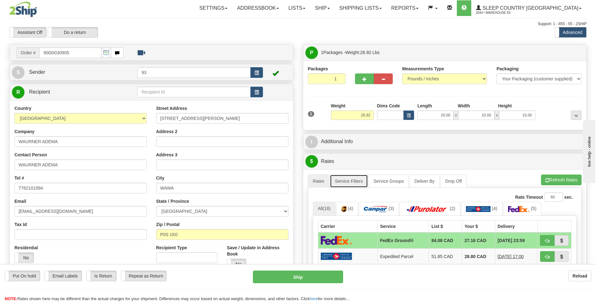
click at [357, 182] on link "Service Filters" at bounding box center [349, 181] width 38 height 13
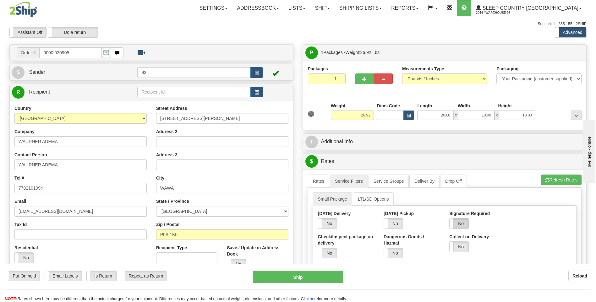
click at [461, 223] on label "No" at bounding box center [459, 224] width 19 height 10
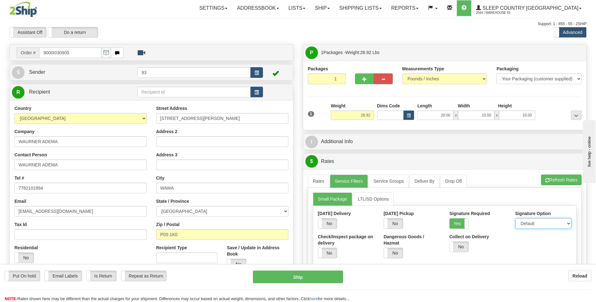
click at [531, 225] on select "Default Adult Direct Indirect No Signature Required" at bounding box center [543, 223] width 56 height 11
click at [515, 218] on select "Default Adult Direct Indirect No Signature Required" at bounding box center [543, 223] width 56 height 11
click at [324, 182] on link "Rates" at bounding box center [319, 181] width 22 height 13
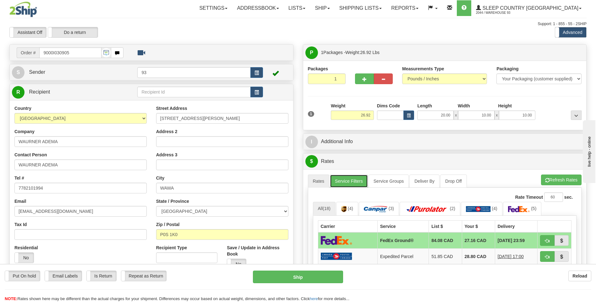
click at [353, 182] on link "Service Filters" at bounding box center [349, 181] width 38 height 13
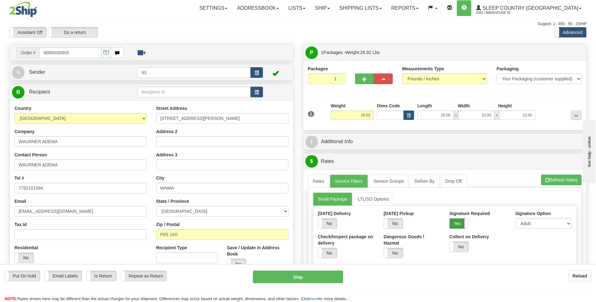
click at [459, 226] on label "Yes" at bounding box center [459, 224] width 19 height 10
select select "0"
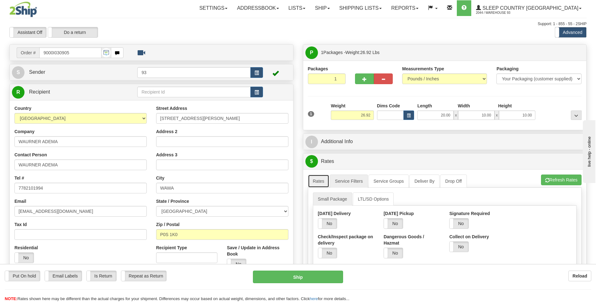
click at [319, 182] on link "Rates" at bounding box center [319, 181] width 22 height 13
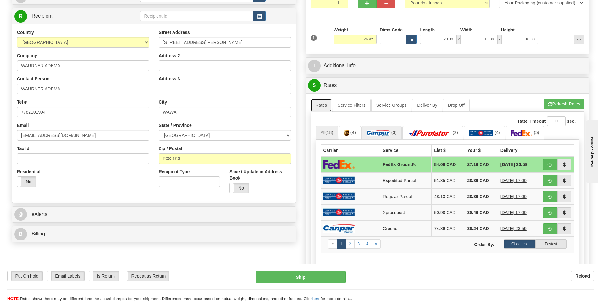
scroll to position [94, 0]
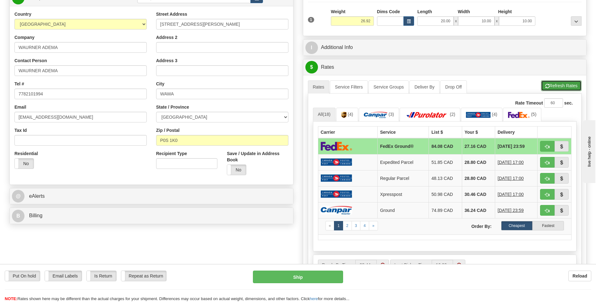
click at [553, 86] on button "Refresh Rates" at bounding box center [561, 85] width 41 height 11
click at [315, 276] on button "Ship" at bounding box center [298, 277] width 90 height 13
type input "92"
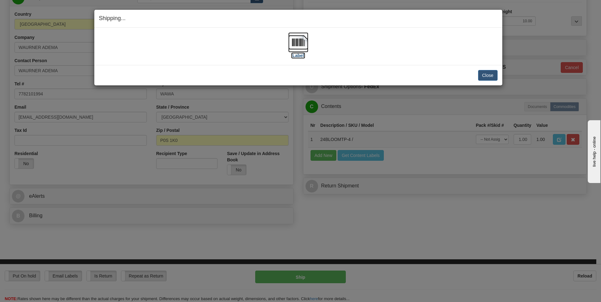
click at [293, 41] on img at bounding box center [298, 42] width 20 height 20
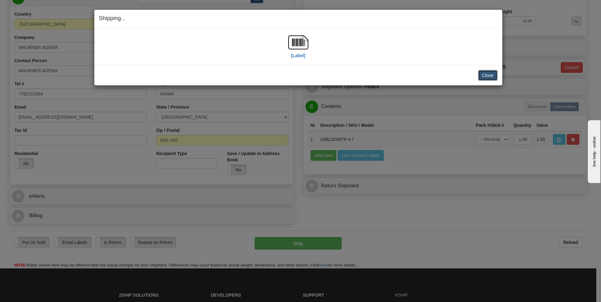
click at [487, 76] on button "Close" at bounding box center [487, 75] width 19 height 11
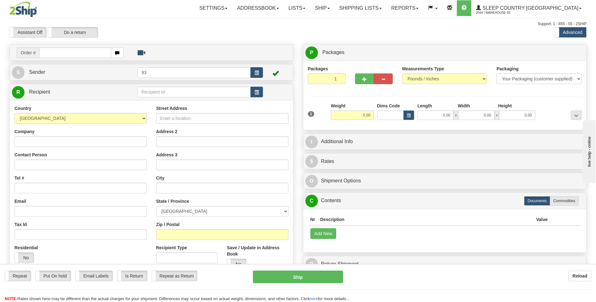
click at [64, 57] on input "text" at bounding box center [75, 52] width 72 height 11
type input "9000I027936"
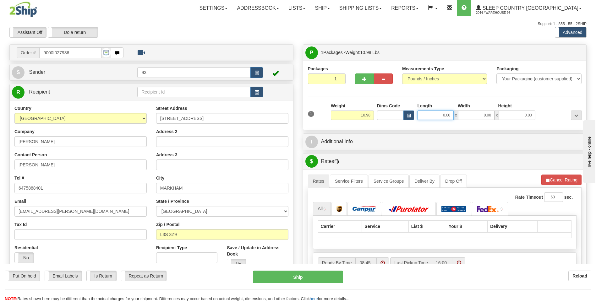
click at [432, 111] on input "0.00" at bounding box center [435, 115] width 36 height 9
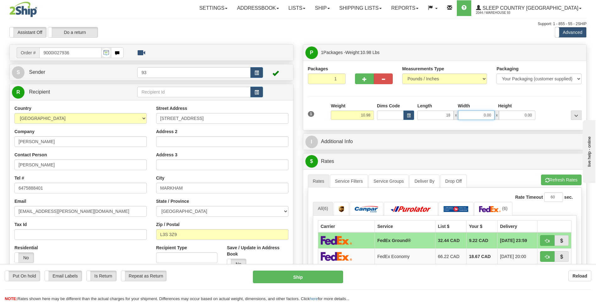
type input "18.00"
click at [475, 115] on input "0.00" at bounding box center [476, 115] width 36 height 9
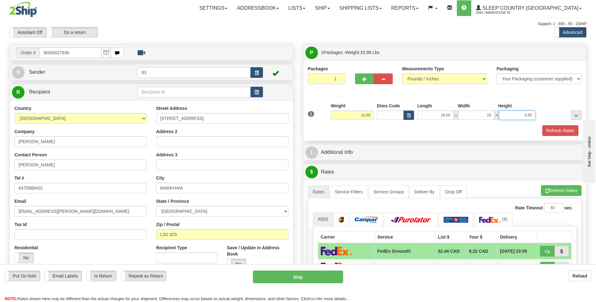
type input "16.00"
click at [520, 114] on input "0.00" at bounding box center [517, 115] width 36 height 9
type input "8.00"
click at [558, 130] on button "Refresh Rates" at bounding box center [560, 130] width 36 height 11
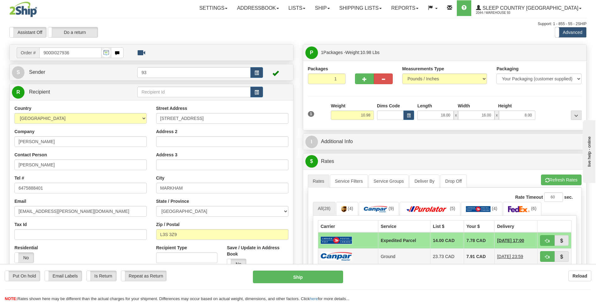
click at [341, 252] on td at bounding box center [348, 256] width 60 height 16
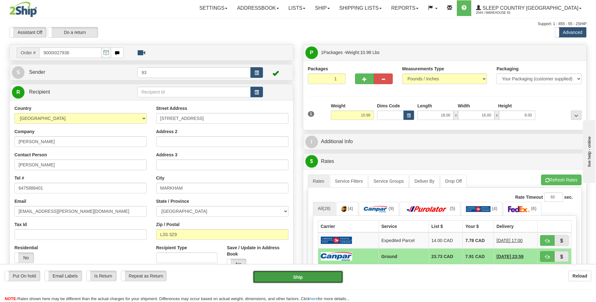
click at [331, 277] on button "Ship" at bounding box center [298, 277] width 90 height 13
type input "1"
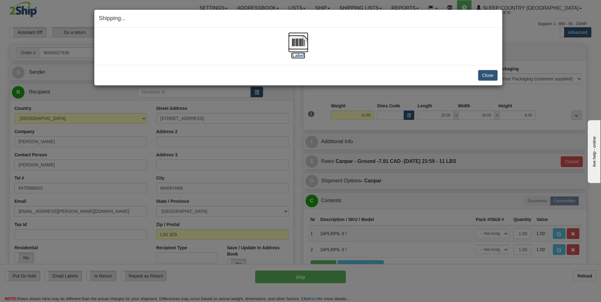
click at [296, 41] on img at bounding box center [298, 42] width 20 height 20
click at [484, 75] on button "Close" at bounding box center [487, 75] width 19 height 11
